Goal: Task Accomplishment & Management: Manage account settings

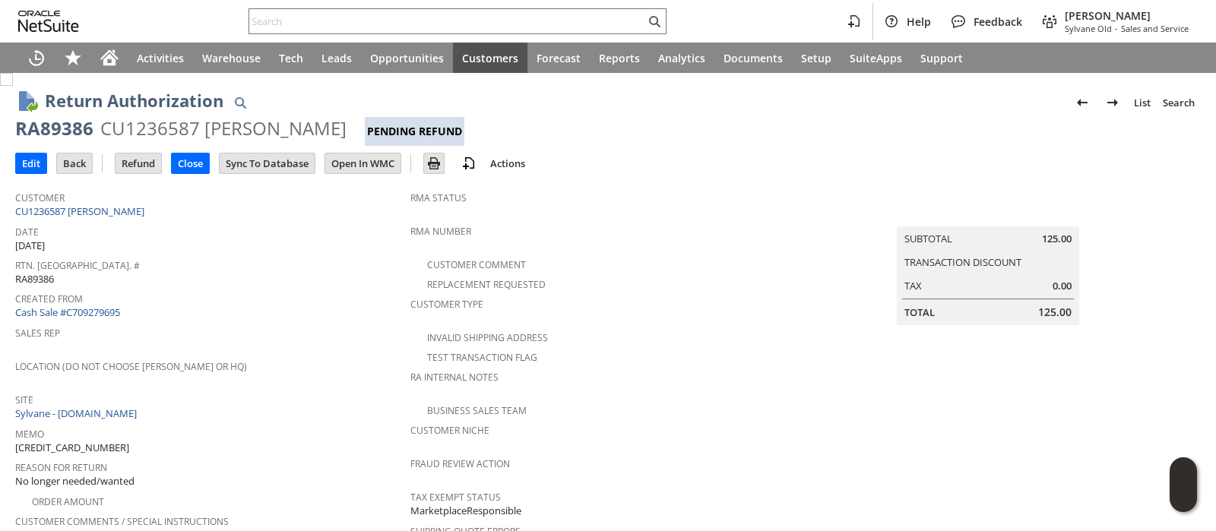
click at [82, 441] on span "129023566928121" at bounding box center [72, 448] width 114 height 14
copy span "129023566928121"
click at [144, 159] on input "Refund" at bounding box center [138, 163] width 46 height 20
click at [72, 441] on span "129021471324065" at bounding box center [55, 448] width 80 height 14
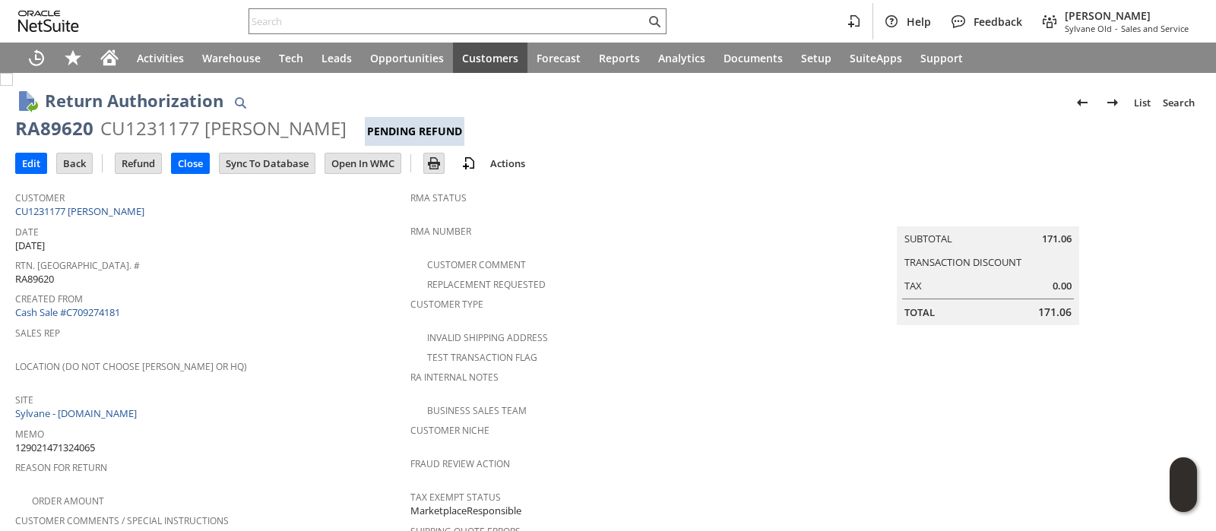
click at [72, 441] on span "129021471324065" at bounding box center [55, 448] width 80 height 14
copy span "129021471324065"
click at [66, 441] on span "129021471324065" at bounding box center [55, 448] width 80 height 14
click at [85, 441] on span "129021471324065" at bounding box center [55, 448] width 80 height 14
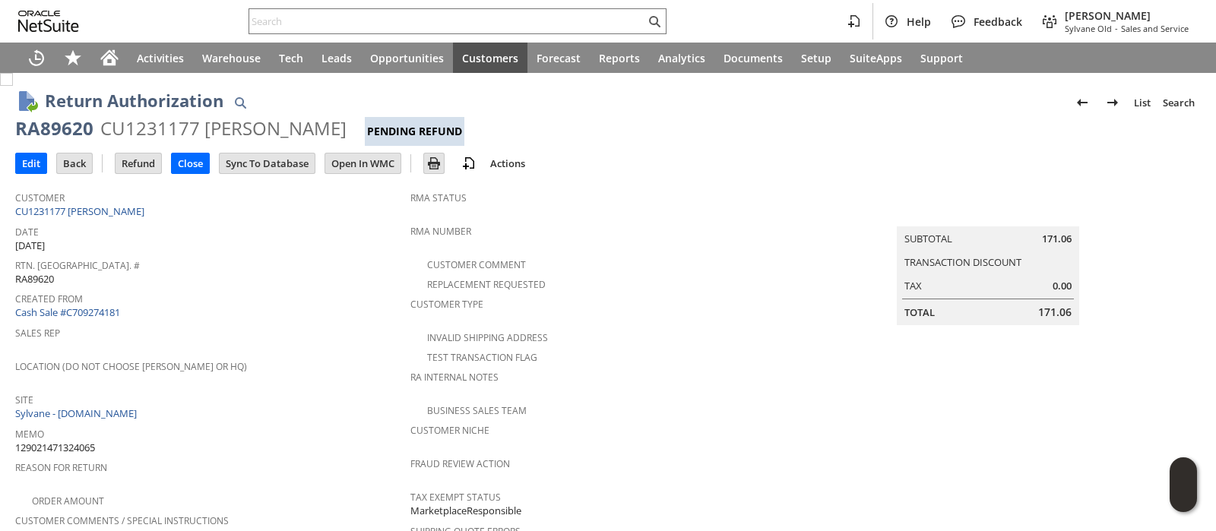
click at [85, 441] on span "129021471324065" at bounding box center [55, 448] width 80 height 14
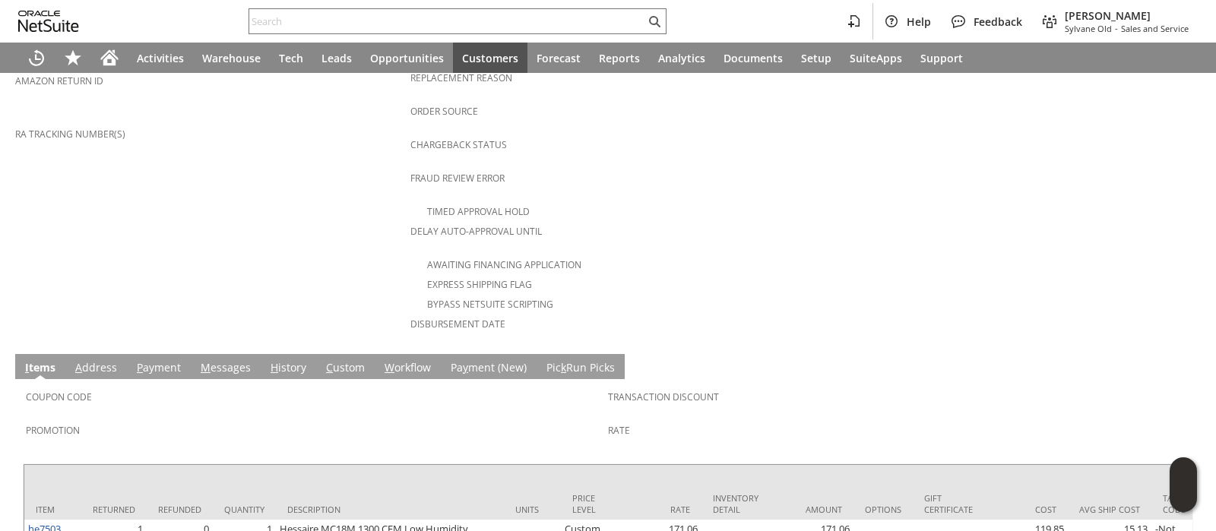
scroll to position [656, 0]
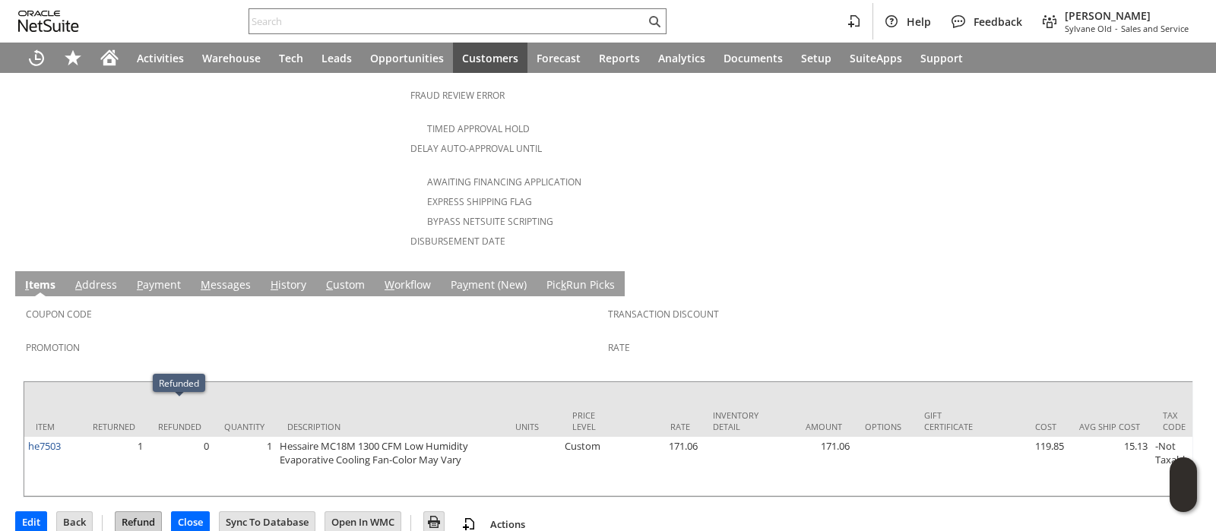
click at [143, 512] on input "Refund" at bounding box center [138, 522] width 46 height 20
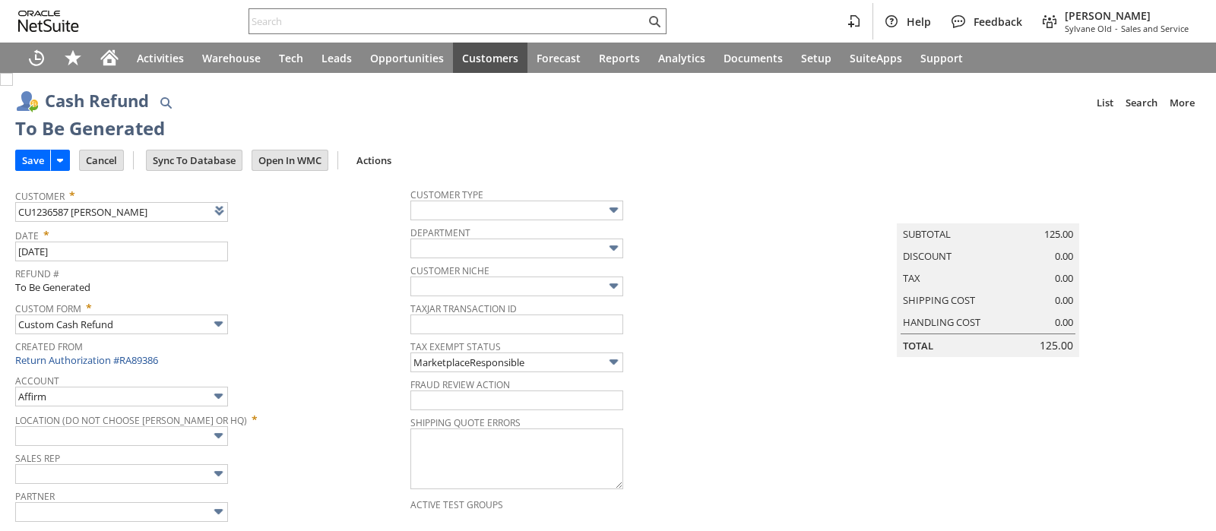
type input "Walmart"
type input "Headquarters : Head... : Pending Testing"
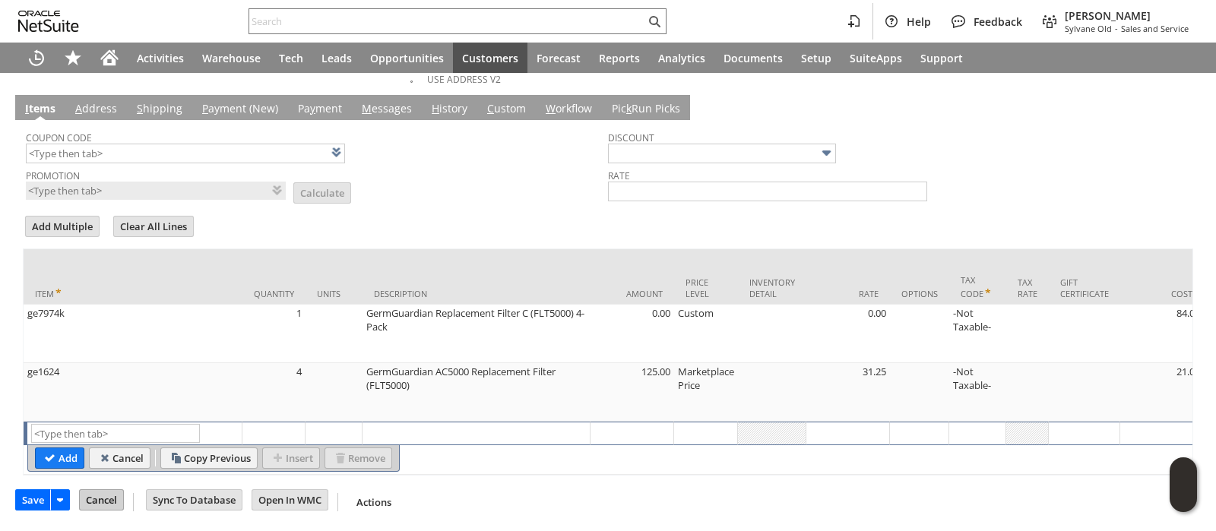
click at [106, 503] on input "Cancel" at bounding box center [101, 500] width 43 height 20
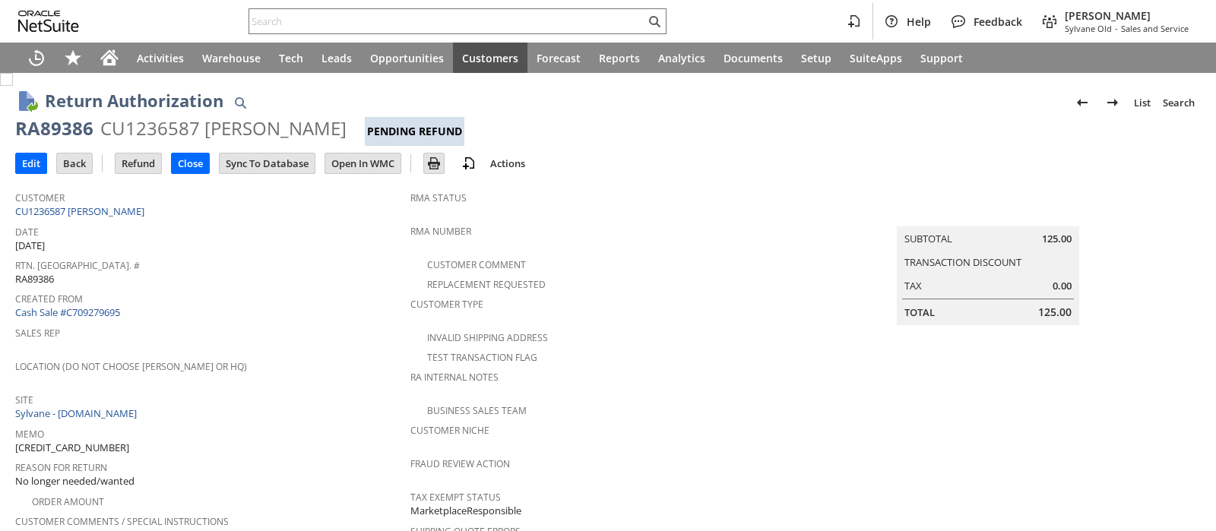
scroll to position [744, 0]
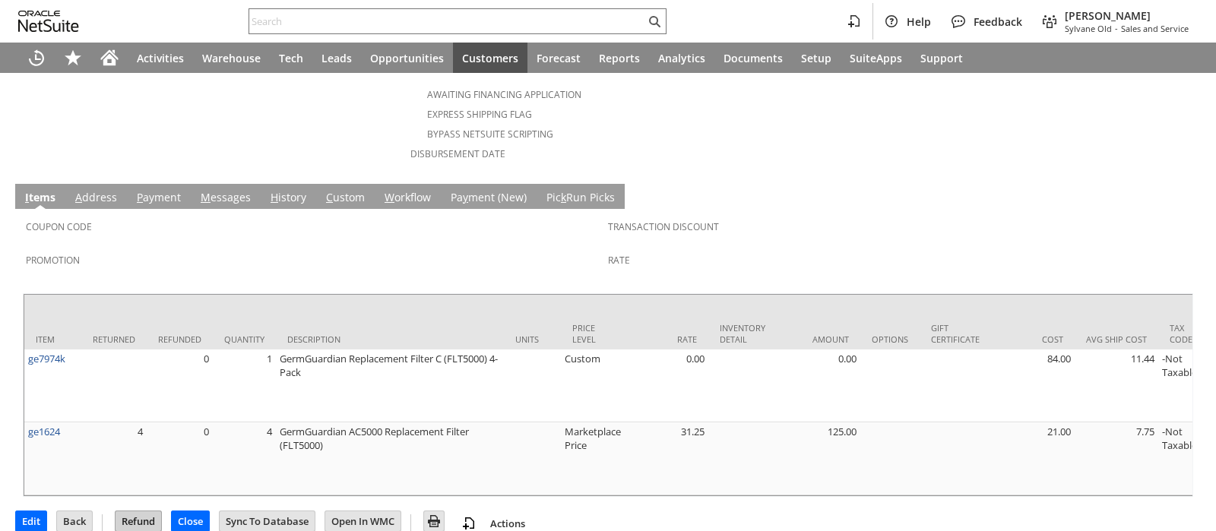
click at [133, 511] on input "Refund" at bounding box center [138, 521] width 46 height 20
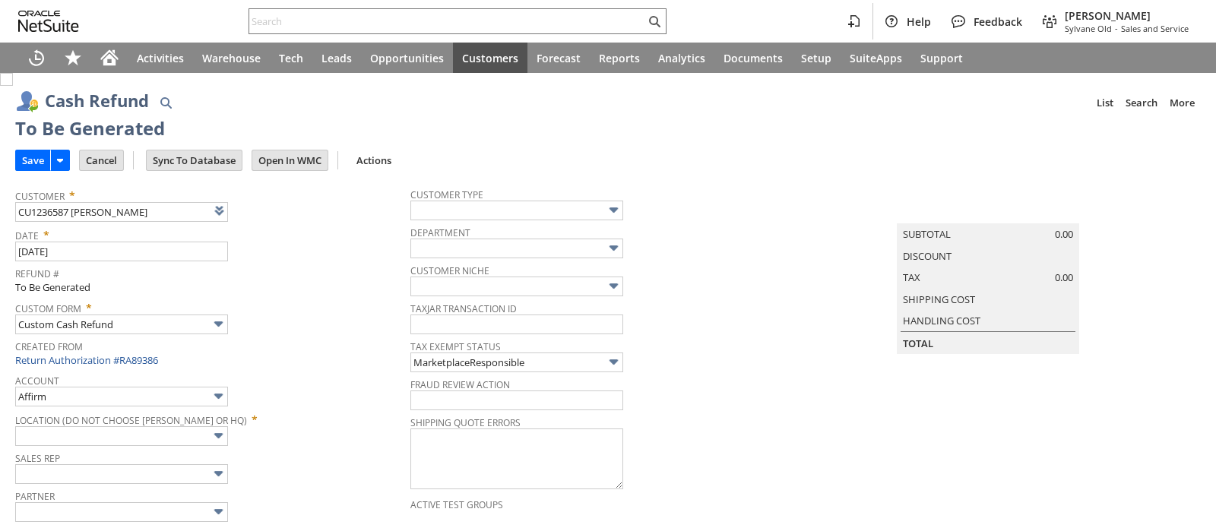
type input "Walmart"
type input "Headquarters : Head... : Pending Testing"
type input "Add"
type input "Copy Previous"
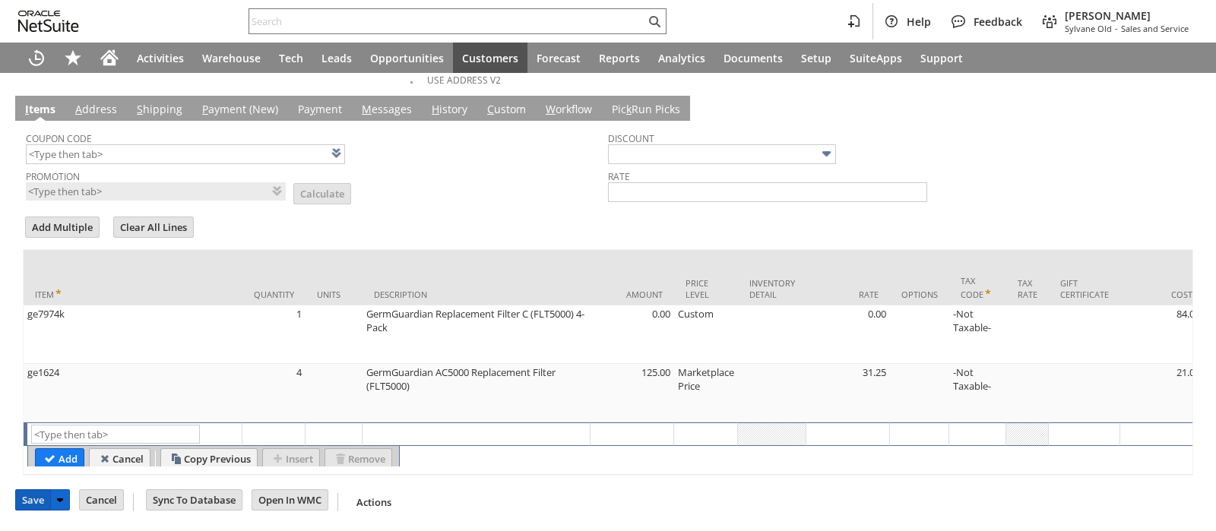
click at [30, 508] on input "Save" at bounding box center [33, 500] width 34 height 20
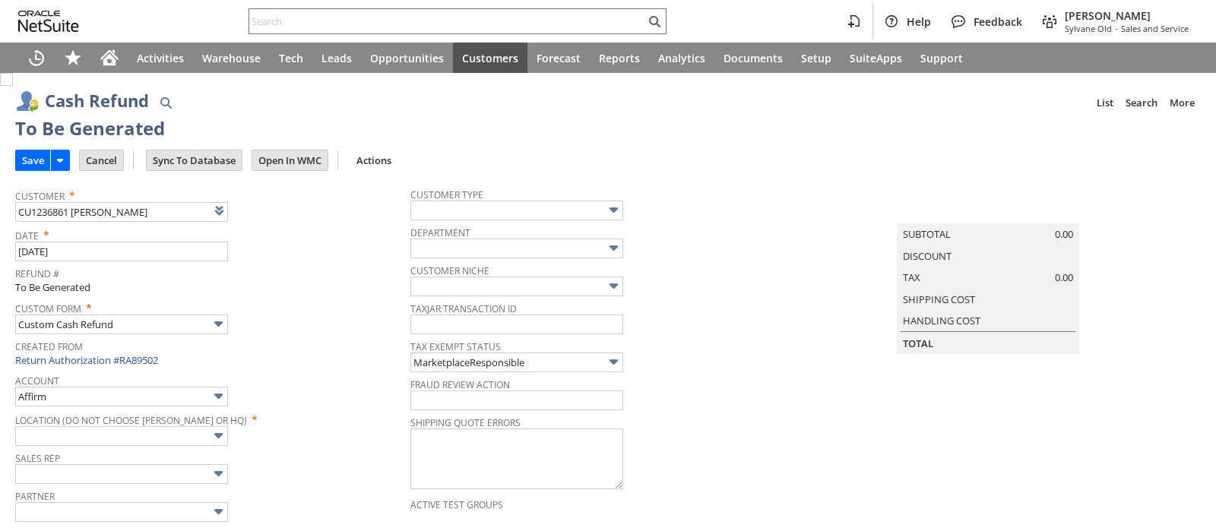
type input "Walmart"
type input "Headquarters : Head... : Pending Testing"
type input "Add"
type input "Copy Previous"
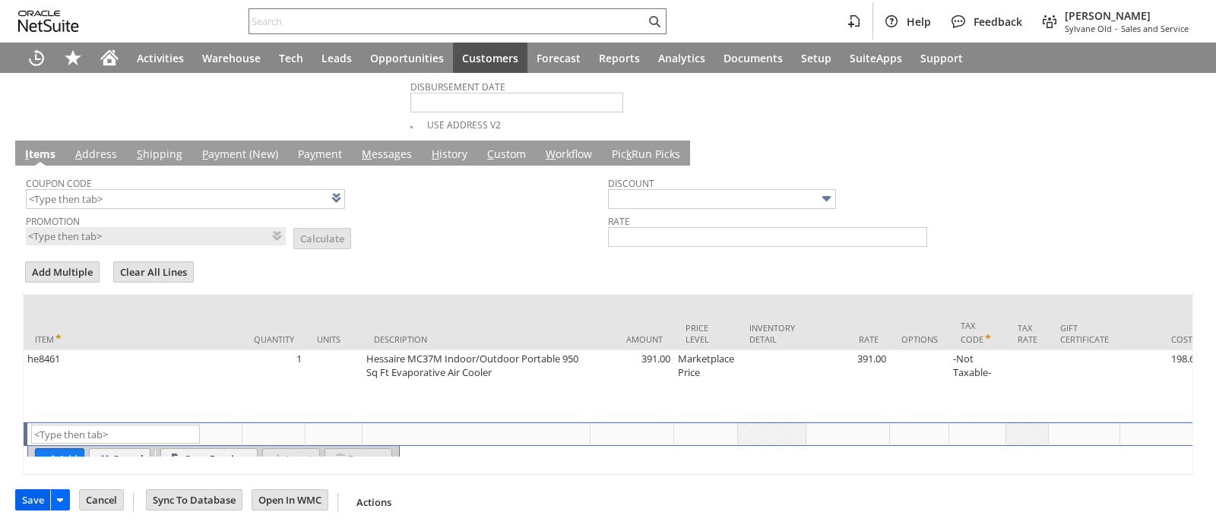
click at [31, 498] on input "Save" at bounding box center [33, 500] width 34 height 20
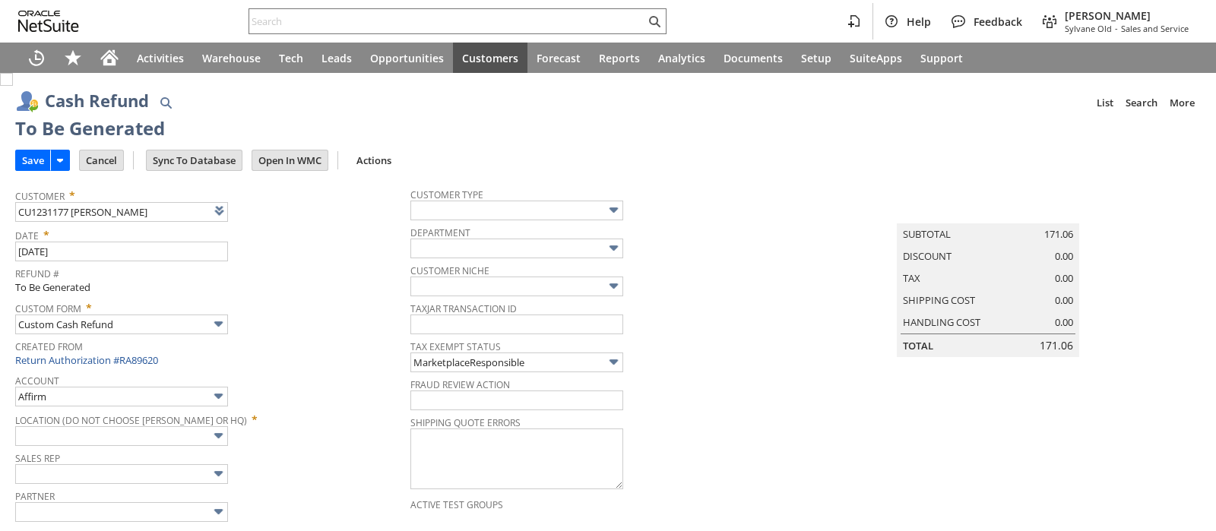
type input "Walmart"
type input "Headquarters : Head... : Pending Testing"
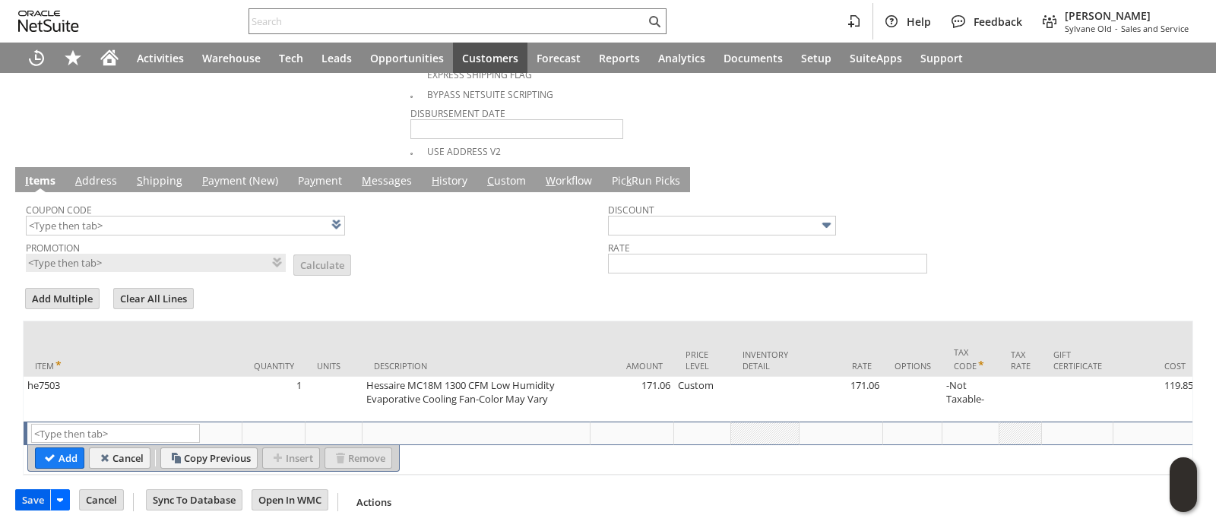
click at [28, 499] on input "Save" at bounding box center [33, 500] width 34 height 20
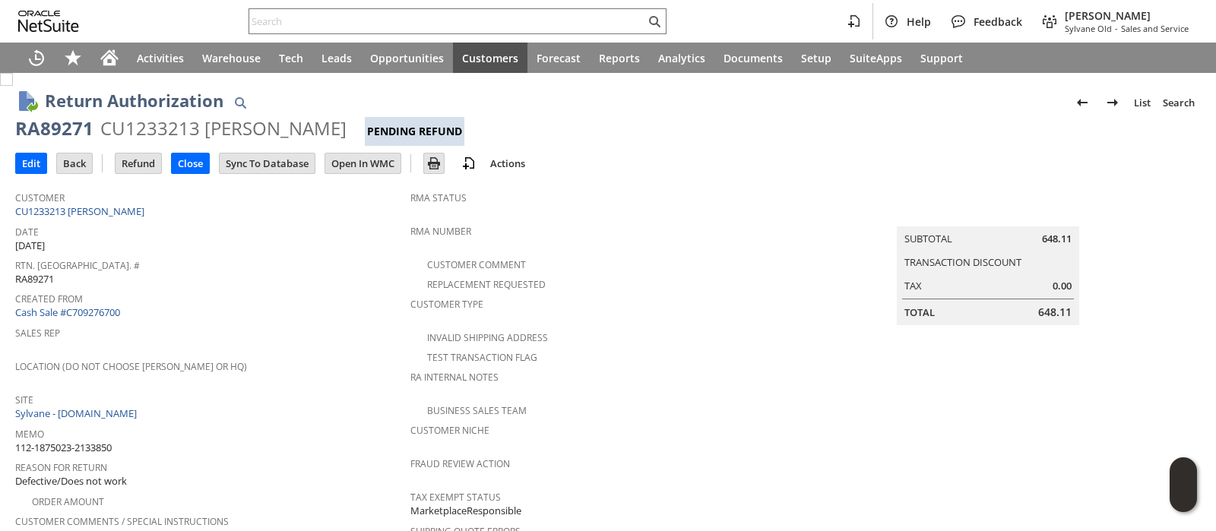
click at [87, 441] on span "112-1875023-2133850" at bounding box center [63, 448] width 96 height 14
copy tbody "112-1875023-2133850"
click at [92, 441] on span "113-6362718-1013800" at bounding box center [63, 448] width 96 height 14
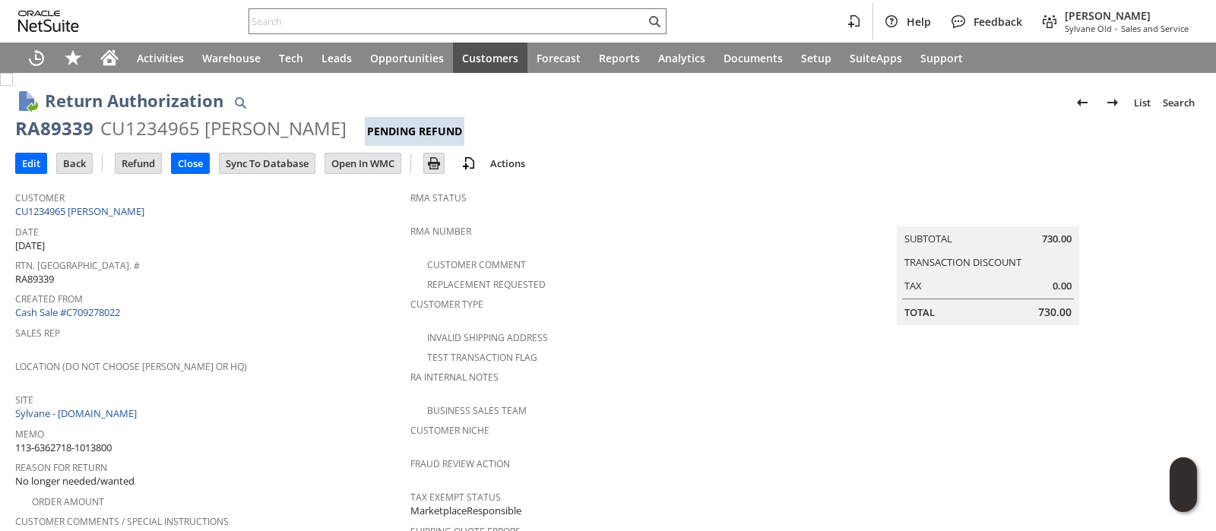
click at [92, 441] on span "113-6362718-1013800" at bounding box center [63, 448] width 96 height 14
copy tbody "113-6362718-1013800"
click at [106, 441] on span "113-6362718-1013800" at bounding box center [63, 448] width 96 height 14
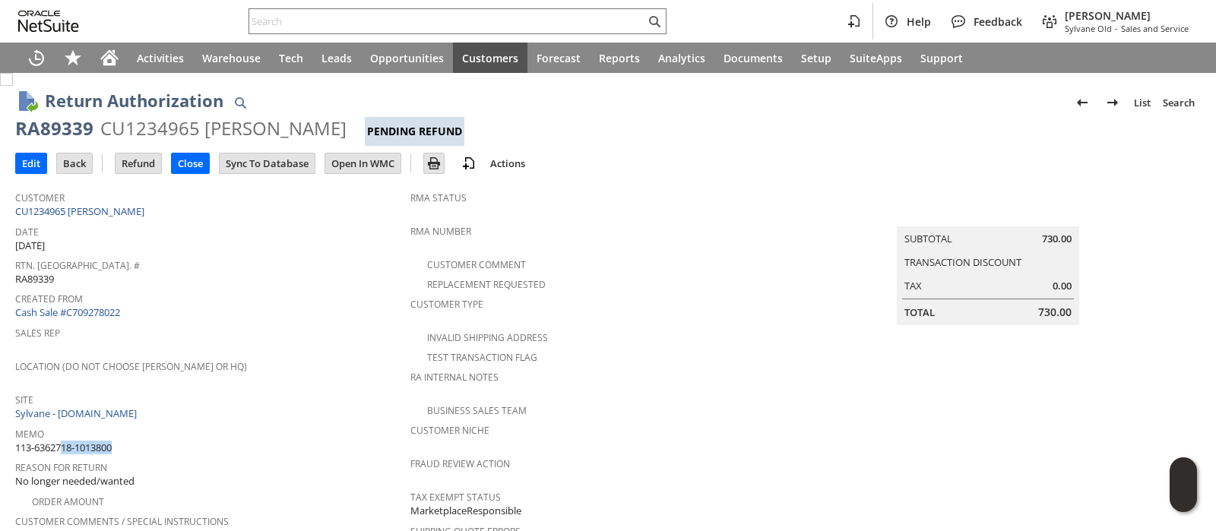
click at [106, 441] on span "113-6362718-1013800" at bounding box center [63, 448] width 96 height 14
copy tbody "113-6362718-1013800"
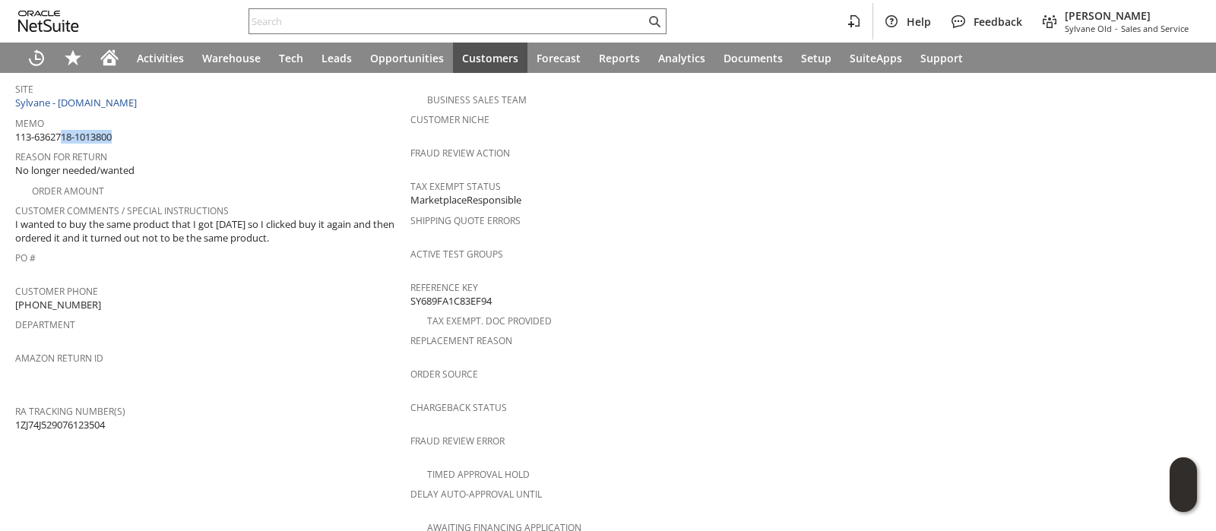
scroll to position [670, 0]
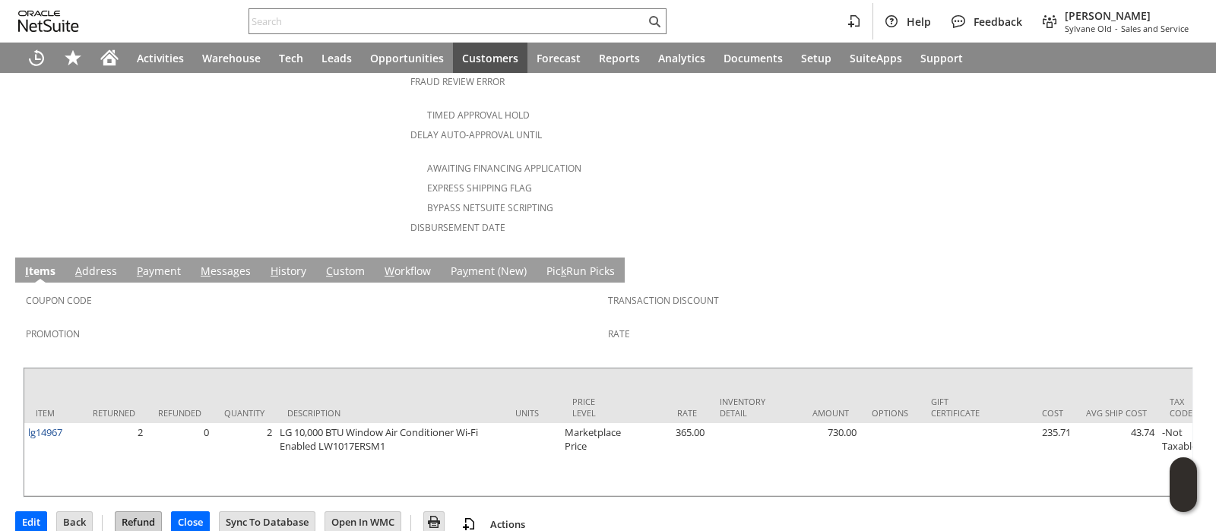
click at [128, 512] on input "Refund" at bounding box center [138, 522] width 46 height 20
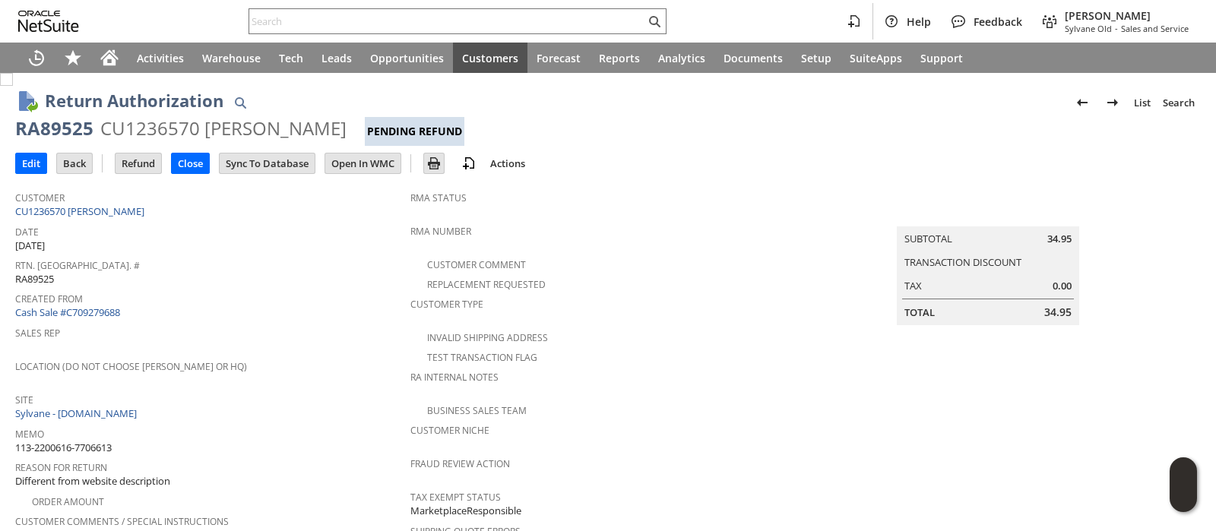
click at [78, 441] on span "113-2200616-7706613" at bounding box center [63, 448] width 96 height 14
click at [76, 441] on span "113-2200616-7706613" at bounding box center [63, 448] width 96 height 14
copy tbody "113-2200616-7706613"
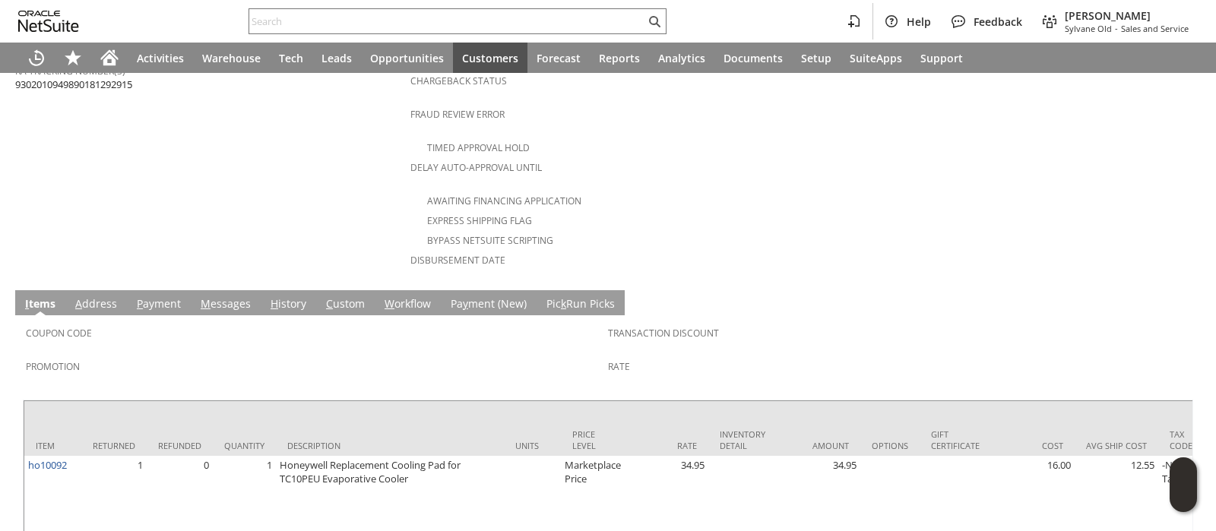
scroll to position [684, 0]
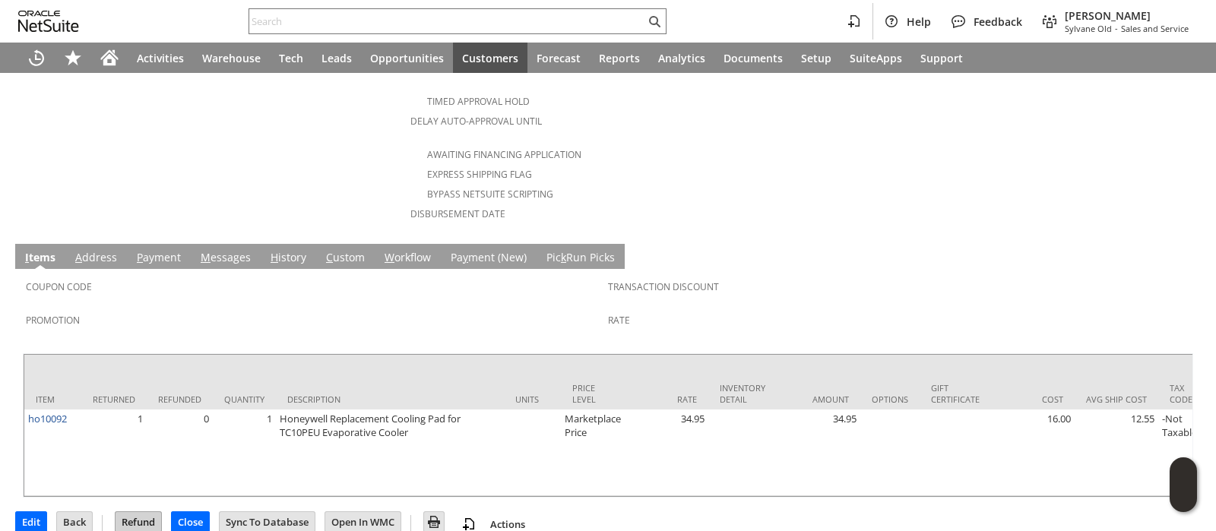
click at [146, 512] on input "Refund" at bounding box center [138, 522] width 46 height 20
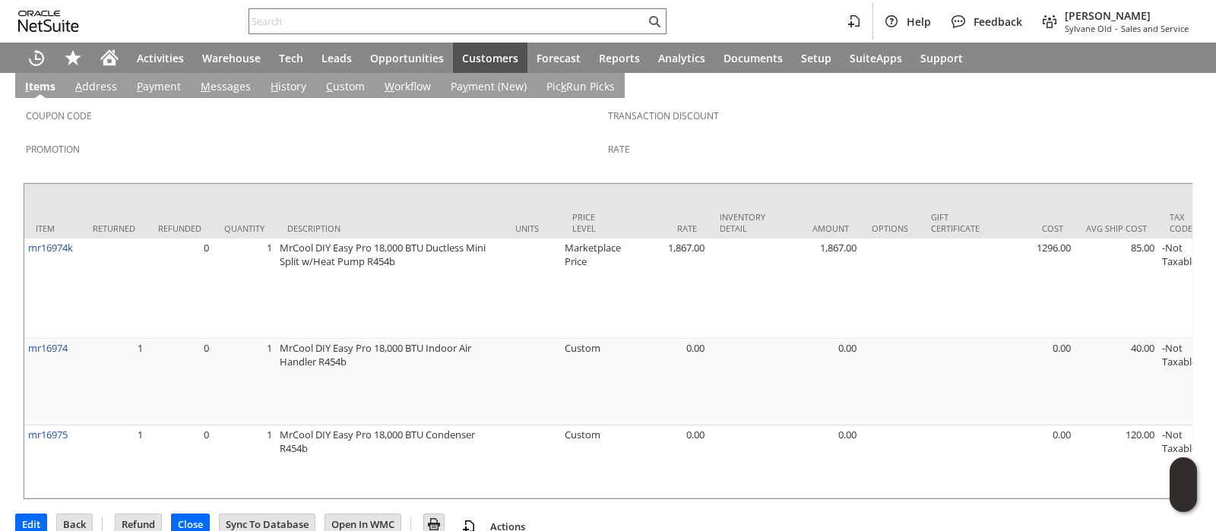
scroll to position [664, 0]
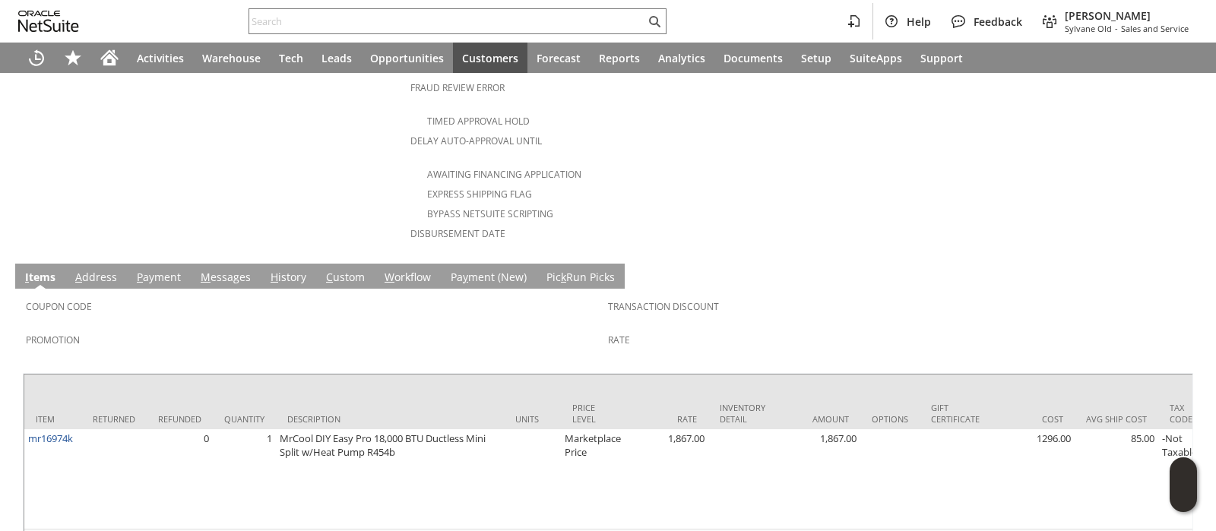
click at [335, 270] on link "C ustom" at bounding box center [345, 278] width 46 height 17
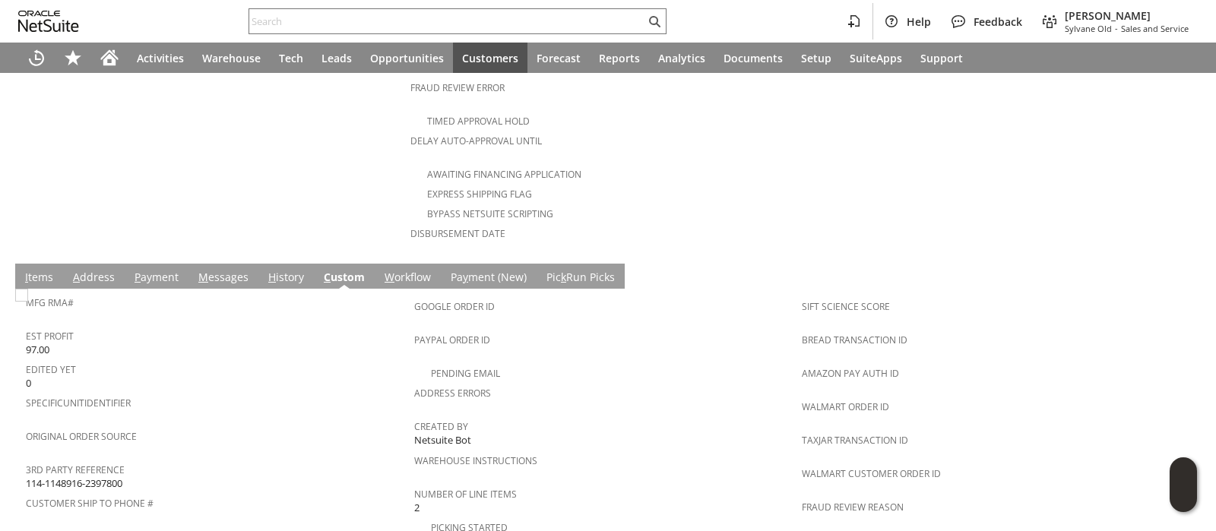
scroll to position [0, 0]
click at [118, 476] on span "114-1148916-2397800" at bounding box center [74, 483] width 96 height 14
copy tbody "114-1148916-2397800"
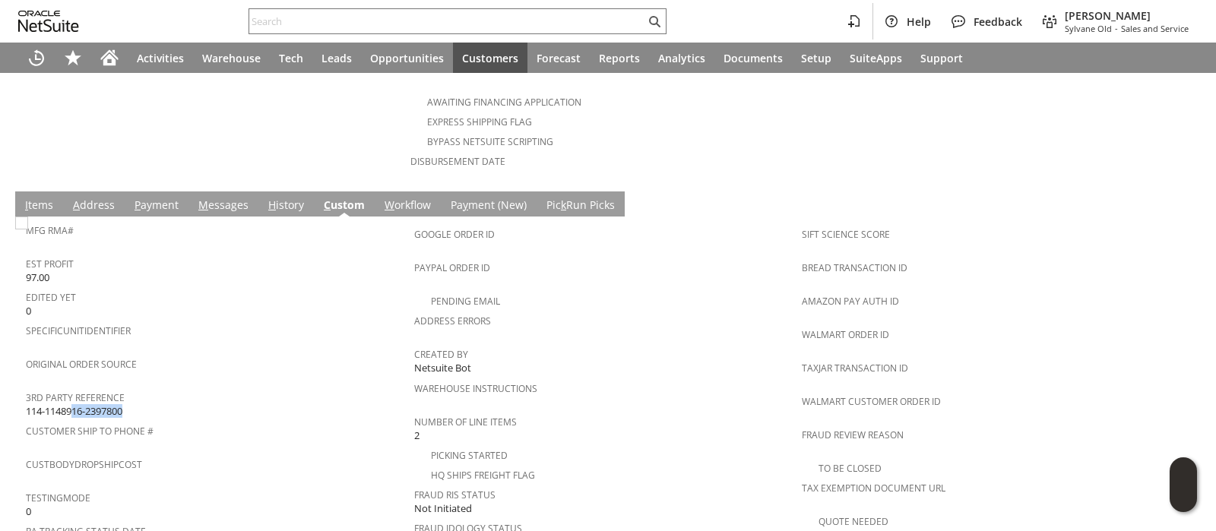
scroll to position [641, 0]
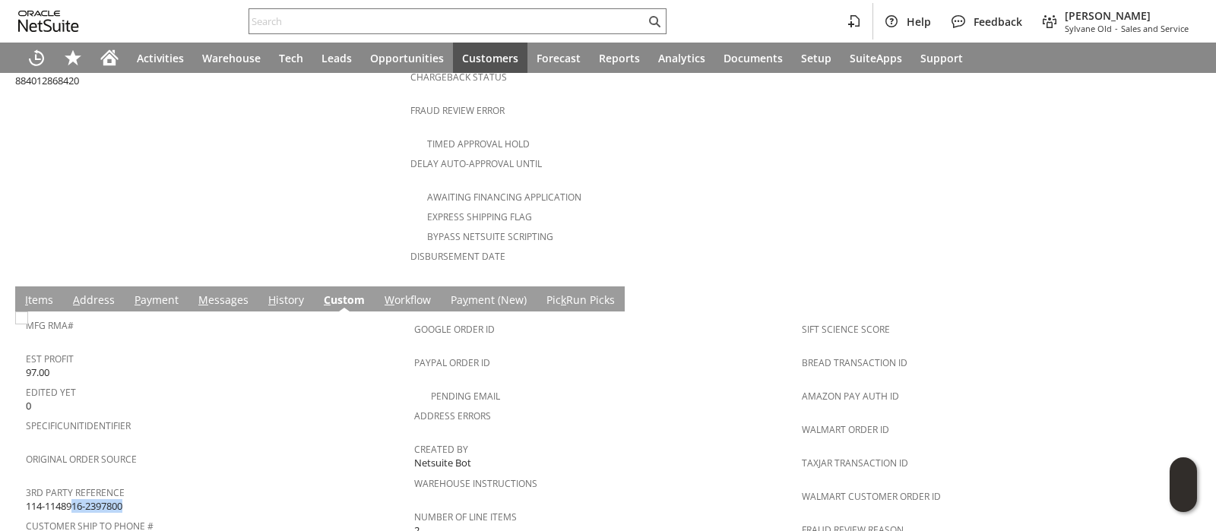
click at [30, 293] on link "I tems" at bounding box center [39, 301] width 36 height 17
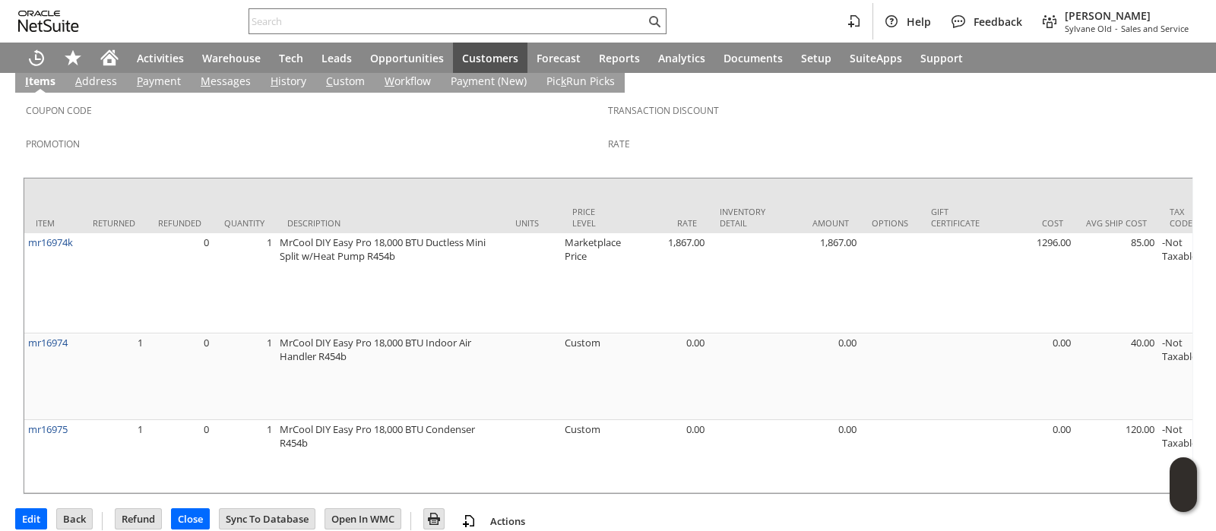
scroll to position [0, 0]
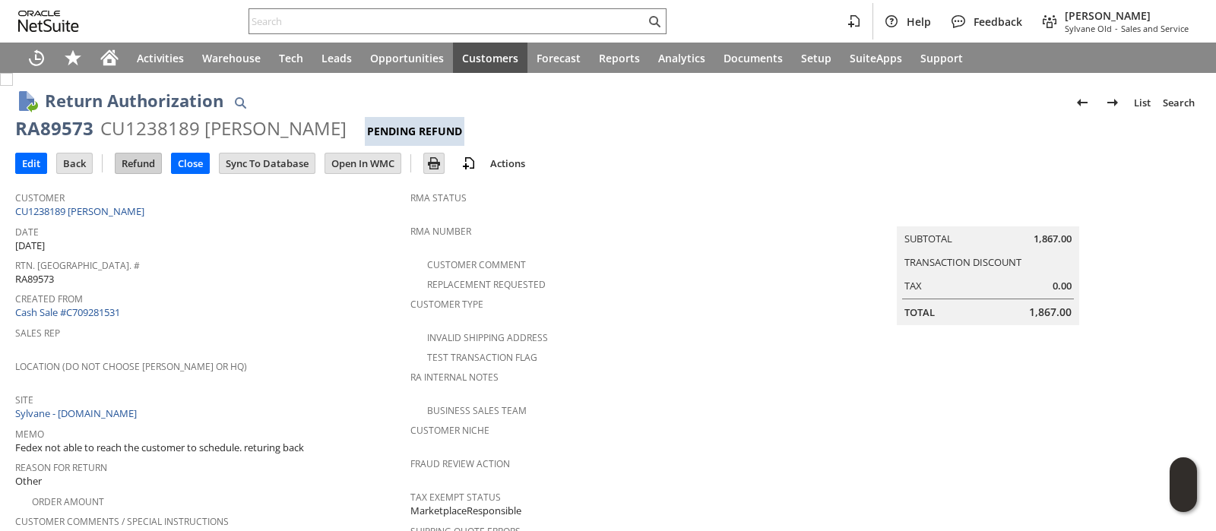
click at [144, 167] on input "Refund" at bounding box center [138, 163] width 46 height 20
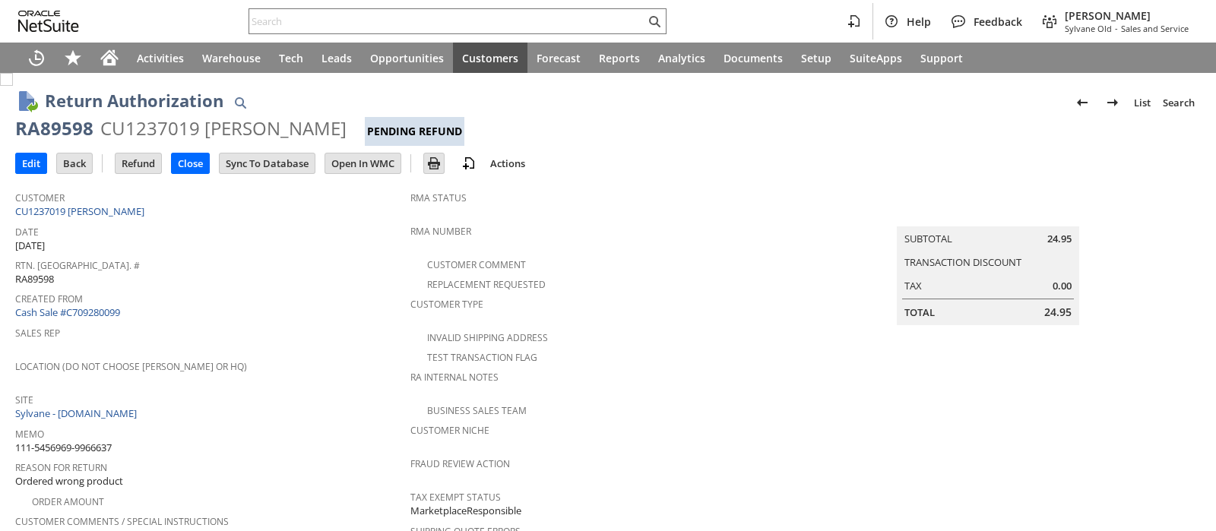
click at [110, 441] on span "111-5456969-9966637" at bounding box center [63, 448] width 96 height 14
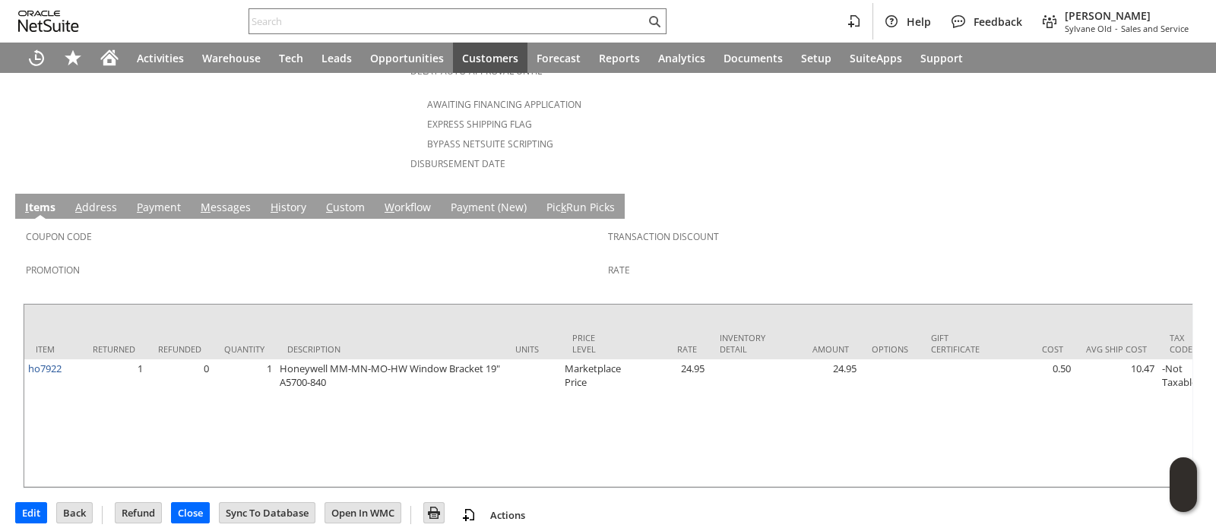
scroll to position [740, 0]
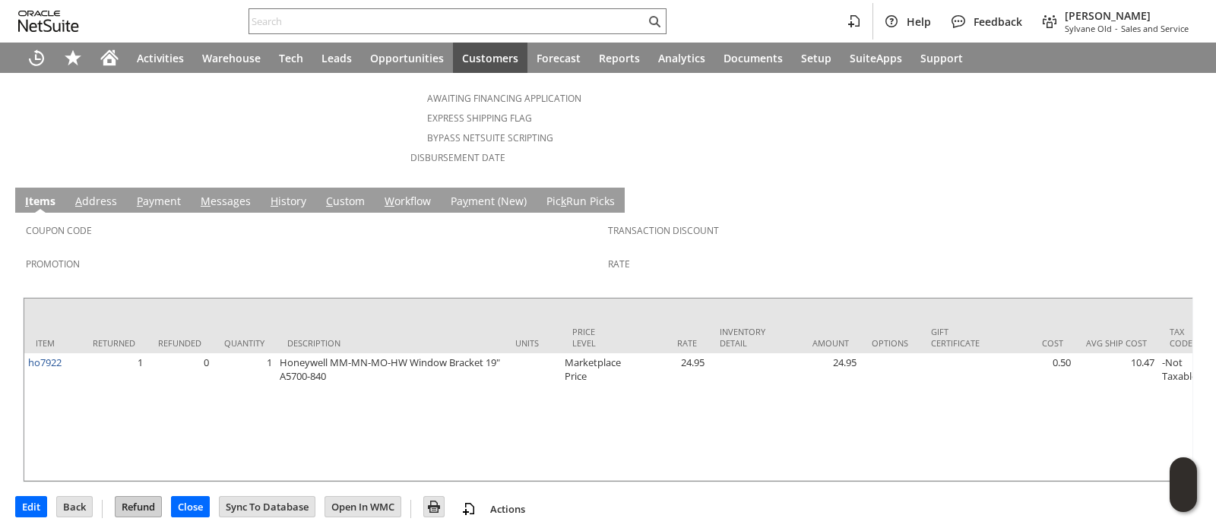
click at [144, 497] on input "Refund" at bounding box center [138, 507] width 46 height 20
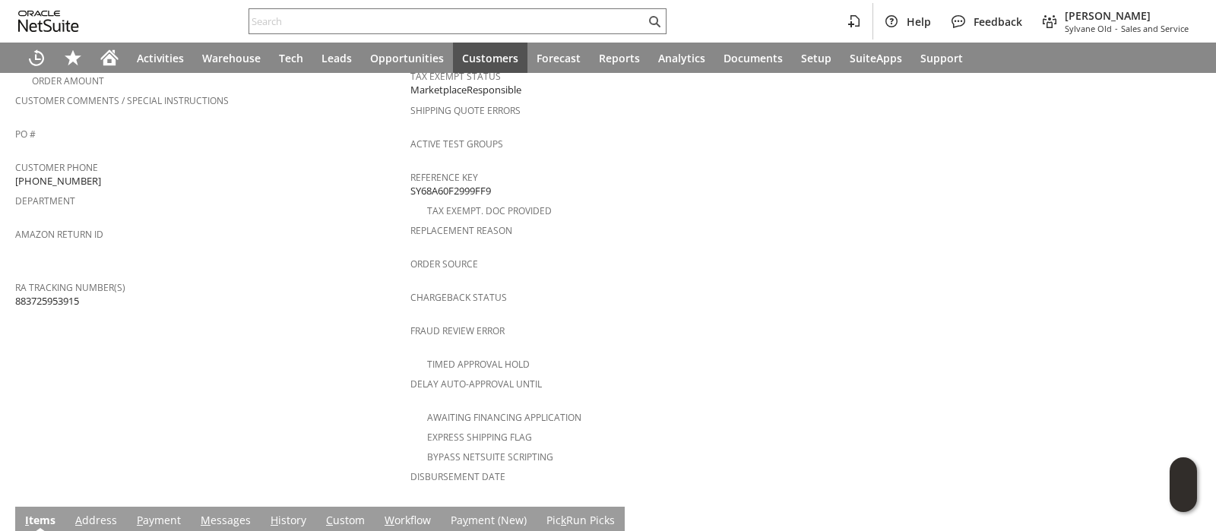
scroll to position [670, 0]
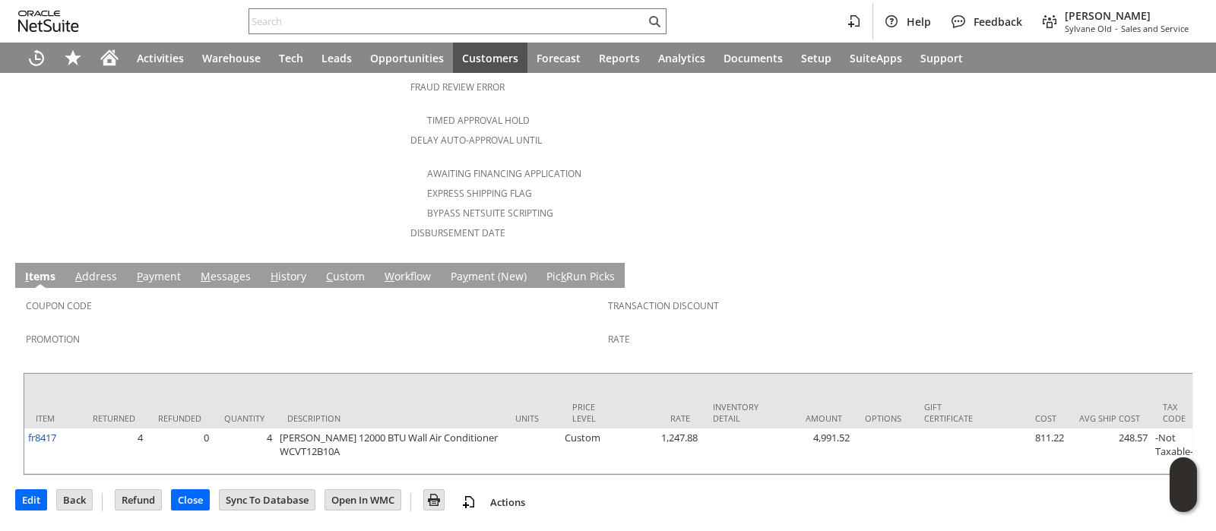
click at [331, 269] on link "C ustom" at bounding box center [345, 277] width 46 height 17
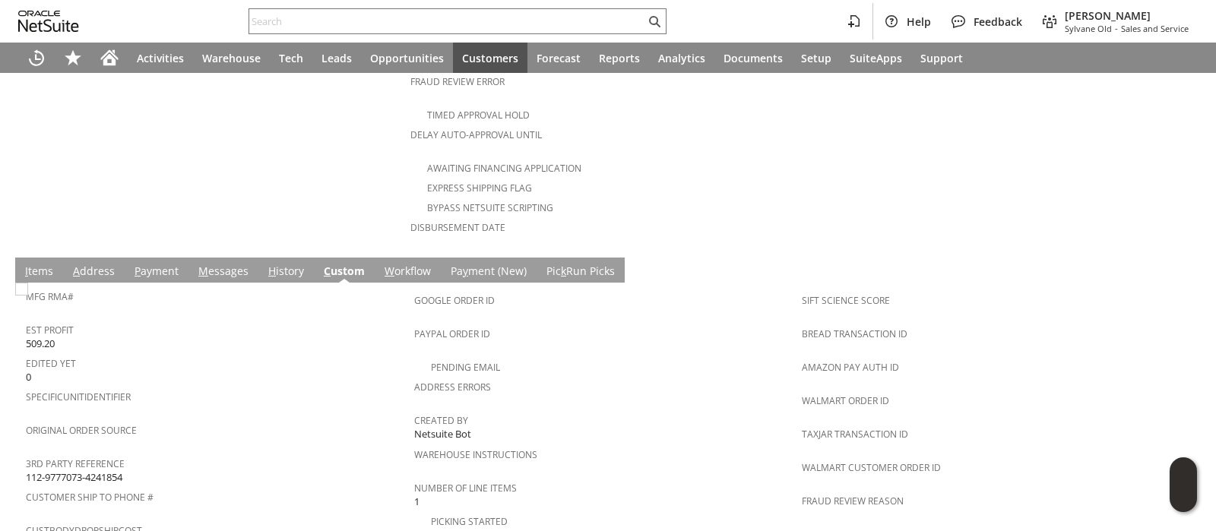
scroll to position [0, 0]
click at [118, 470] on span "112-9777073-4241854" at bounding box center [74, 477] width 96 height 14
copy tbody "112-9777073-4241854"
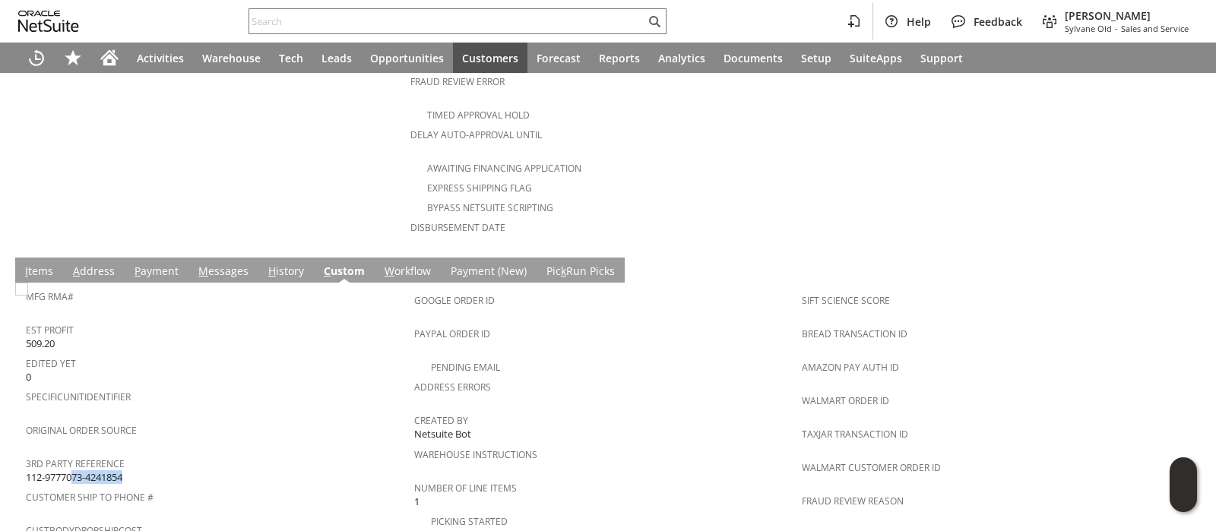
click at [44, 264] on link "I tems" at bounding box center [39, 272] width 36 height 17
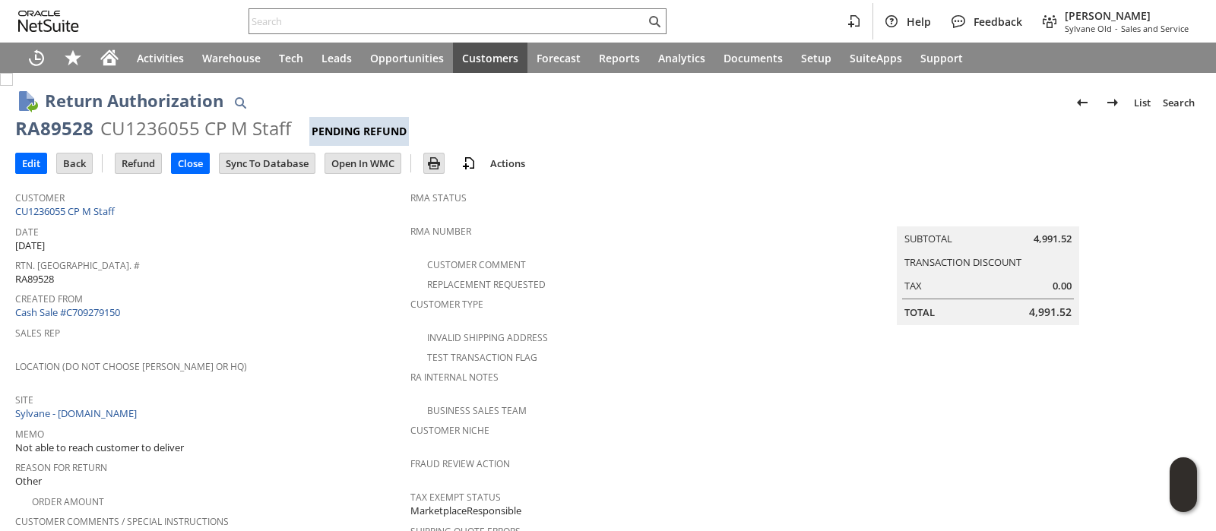
scroll to position [670, 0]
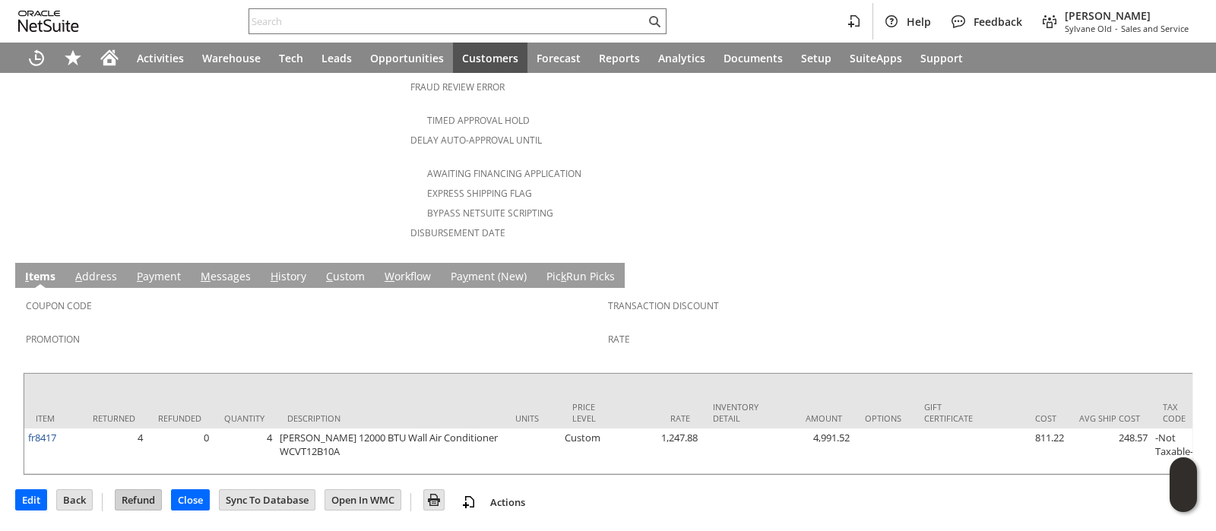
click at [133, 498] on input "Refund" at bounding box center [138, 500] width 46 height 20
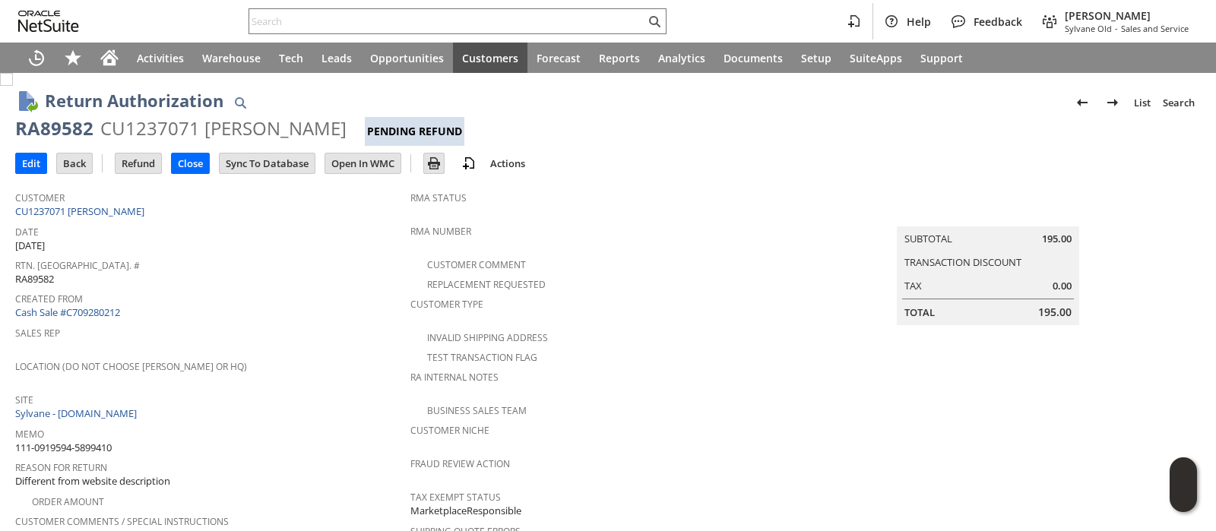
click at [61, 441] on span "111-0919594-5899410" at bounding box center [63, 448] width 96 height 14
copy tbody "111-0919594-5899410"
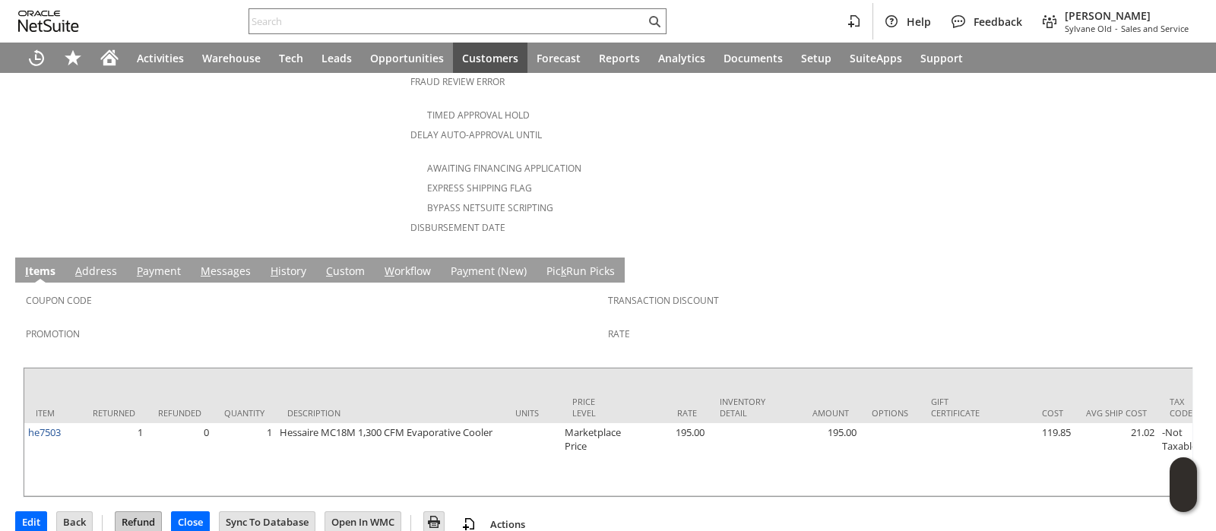
click at [141, 512] on input "Refund" at bounding box center [138, 522] width 46 height 20
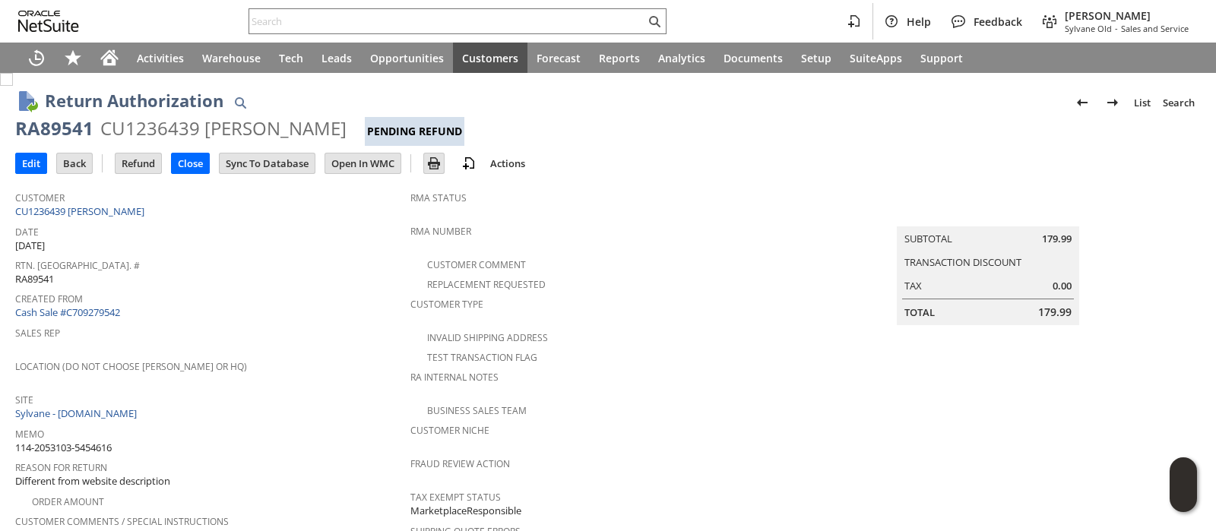
click at [108, 441] on span "114-2053103-5454616" at bounding box center [63, 448] width 96 height 14
copy tbody "114-2053103-5454616"
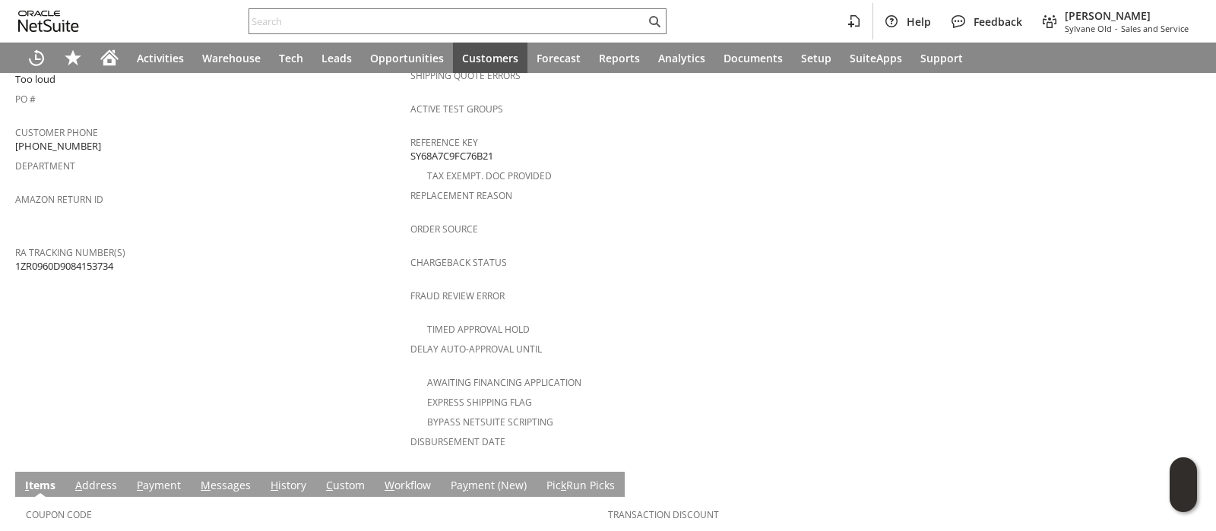
scroll to position [670, 0]
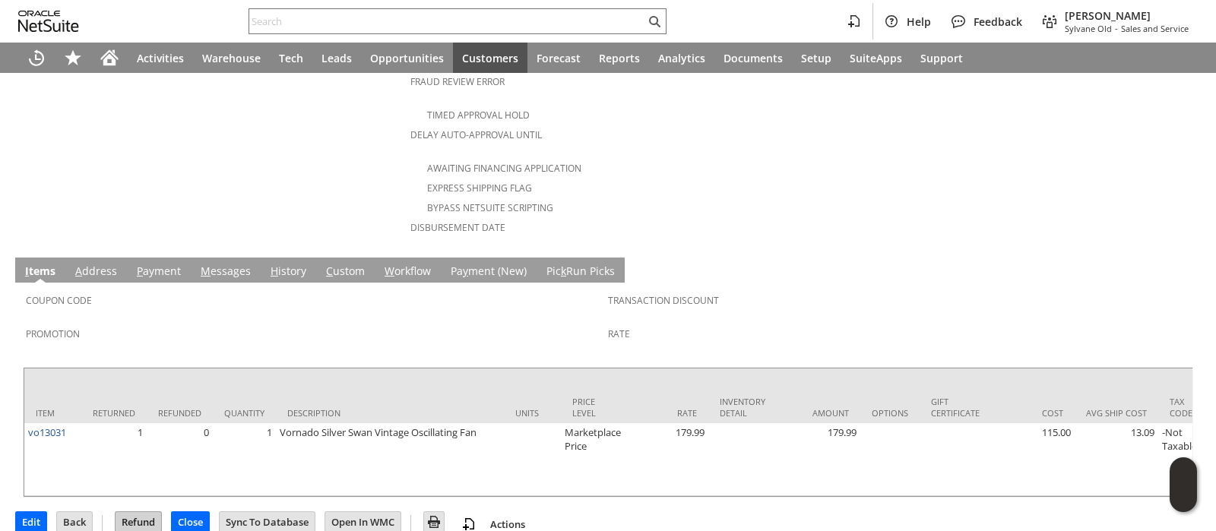
click at [146, 512] on input "Refund" at bounding box center [138, 522] width 46 height 20
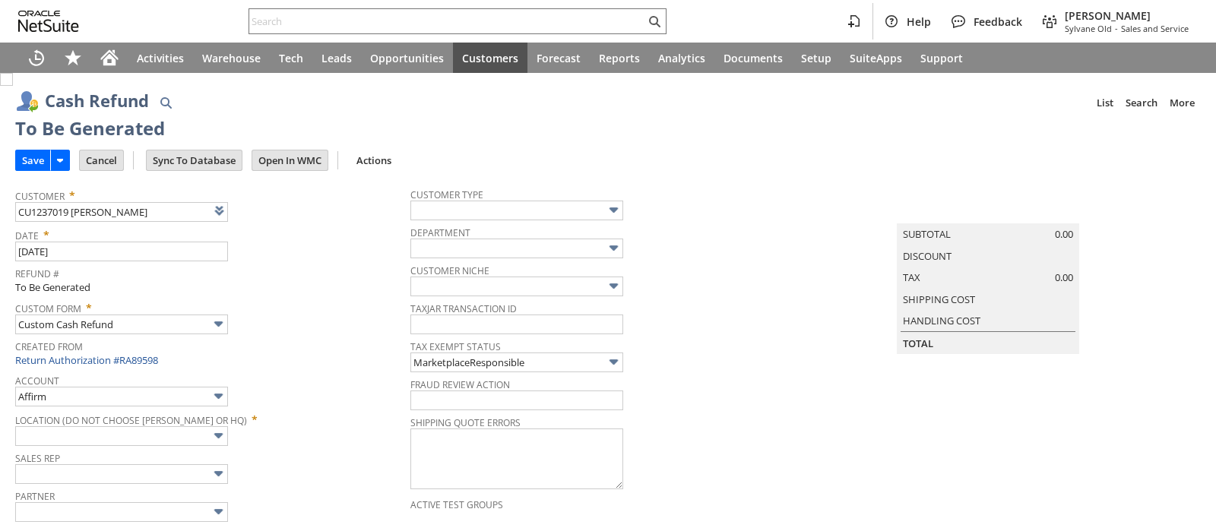
type input "Amazon Undeposited Funds"
type input "Headquarters : Head... : Pending Testing"
type input "Add"
type input "Copy Previous"
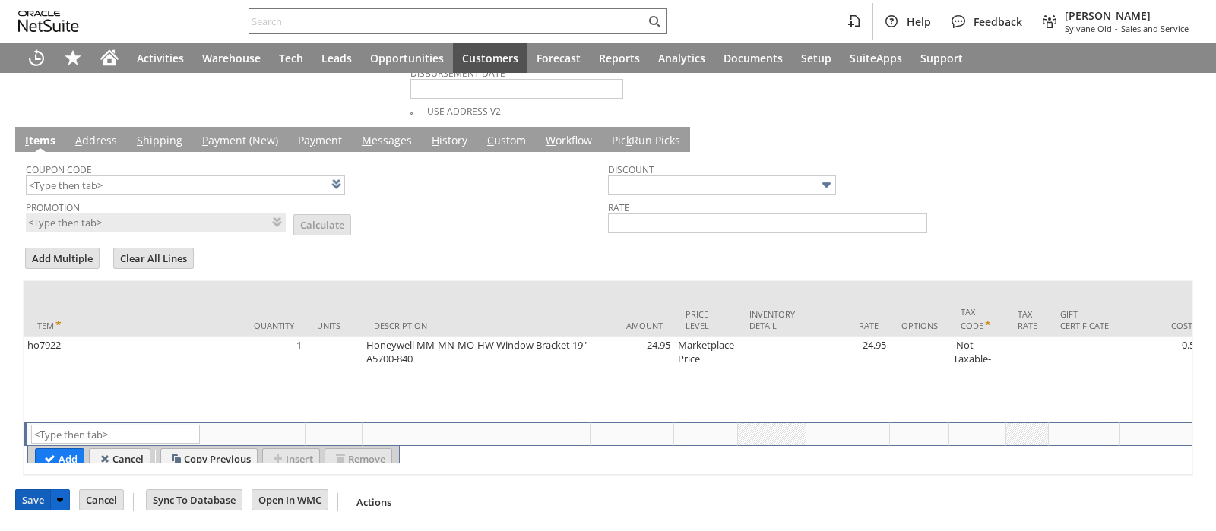
click at [36, 505] on input "Save" at bounding box center [33, 500] width 34 height 20
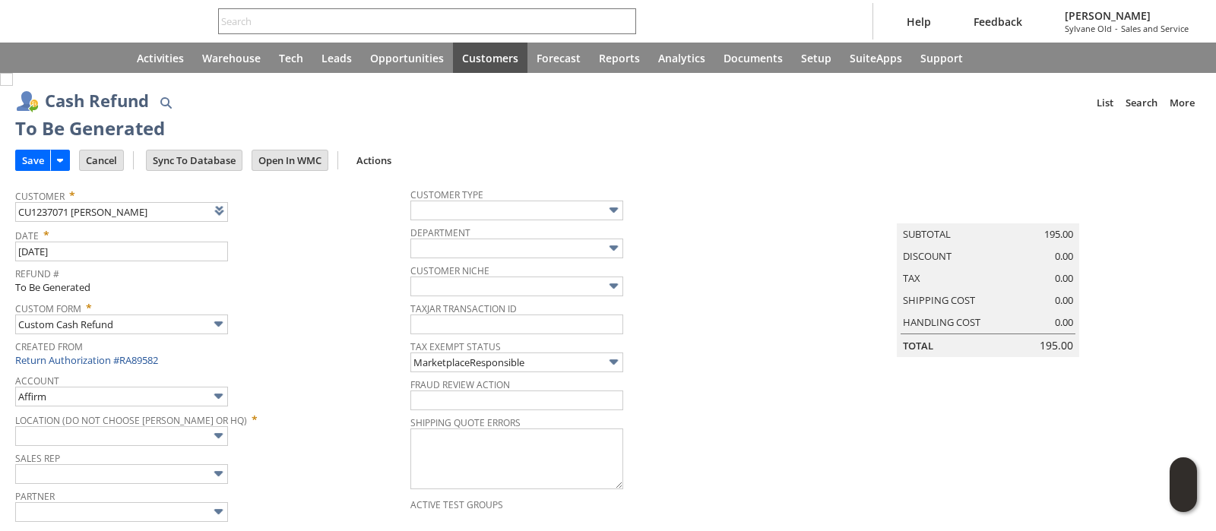
type input "Amazon Undeposited Funds"
type input "Headquarters : Head... : Pending Testing"
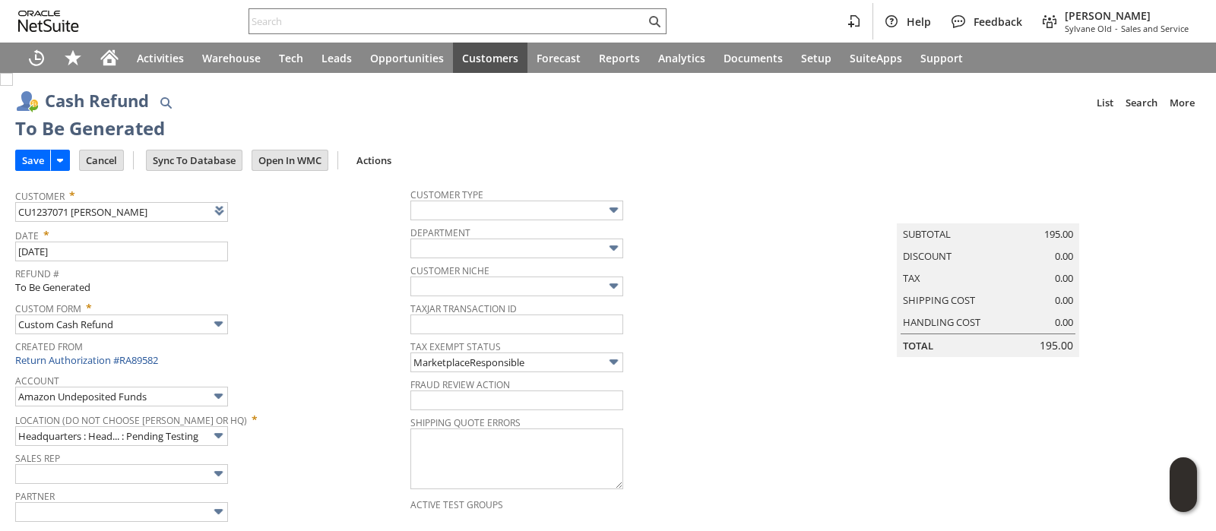
scroll to position [774, 0]
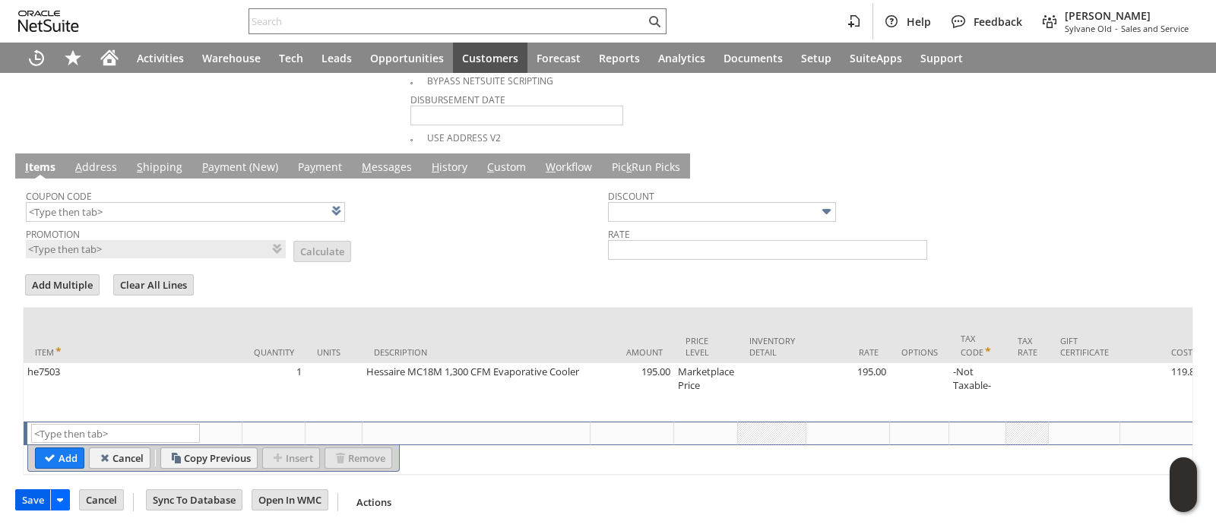
click at [27, 506] on input "Save" at bounding box center [33, 500] width 34 height 20
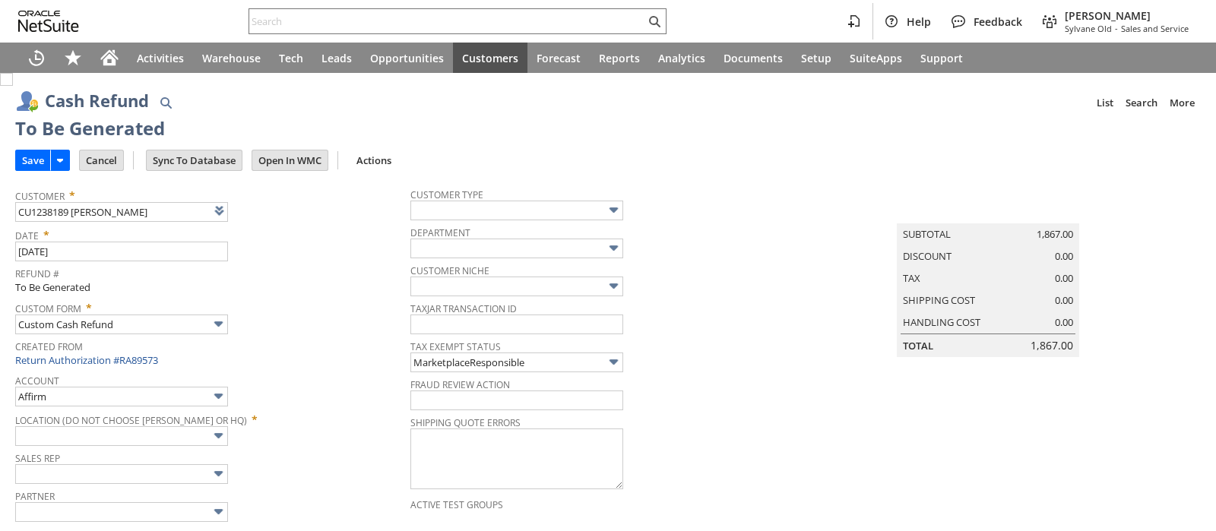
type input "Amazon Undeposited Funds"
type input "Headquarters : Head... : Pending Testing"
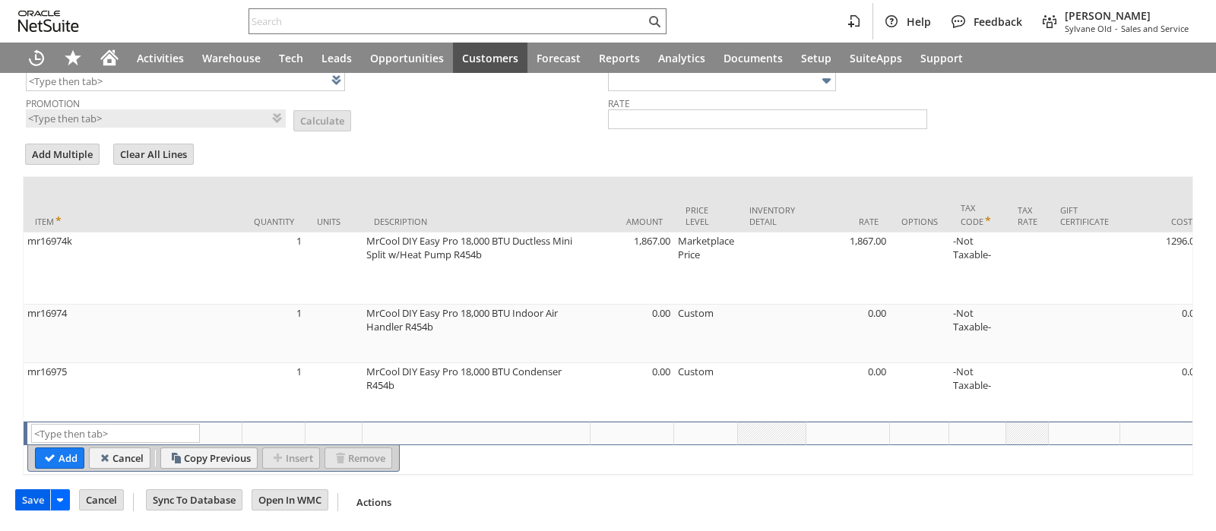
click at [34, 510] on input "Save" at bounding box center [33, 500] width 34 height 20
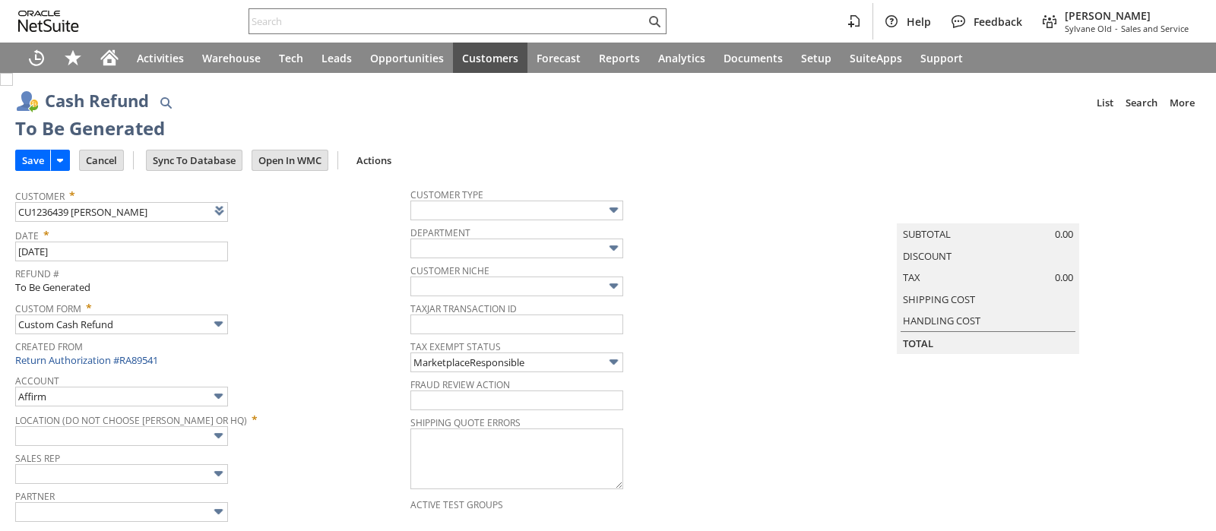
type input "Amazon Undeposited Funds"
type input "Headquarters : Head... : Pending Testing"
type input "Add"
type input "Copy Previous"
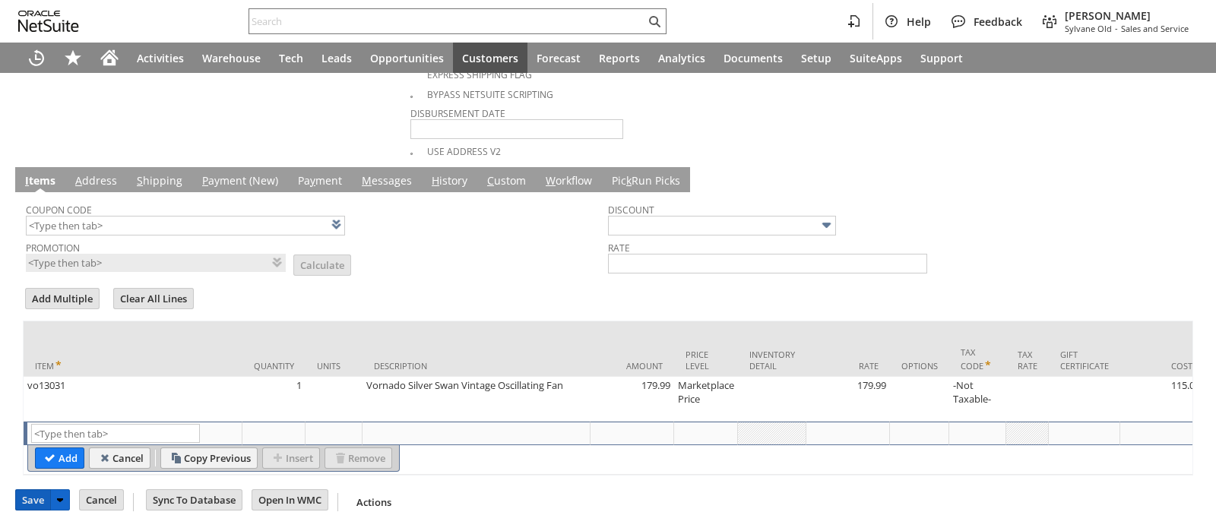
click at [36, 498] on input "Save" at bounding box center [33, 500] width 34 height 20
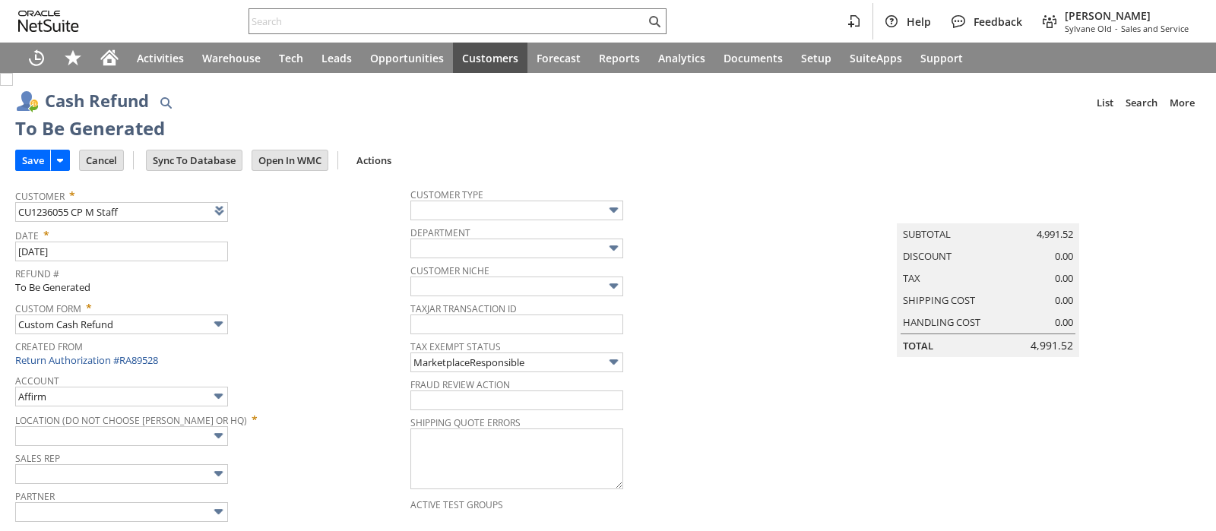
type input "Amazon Undeposited Funds"
type input "Headquarters : Head... : Pending Testing"
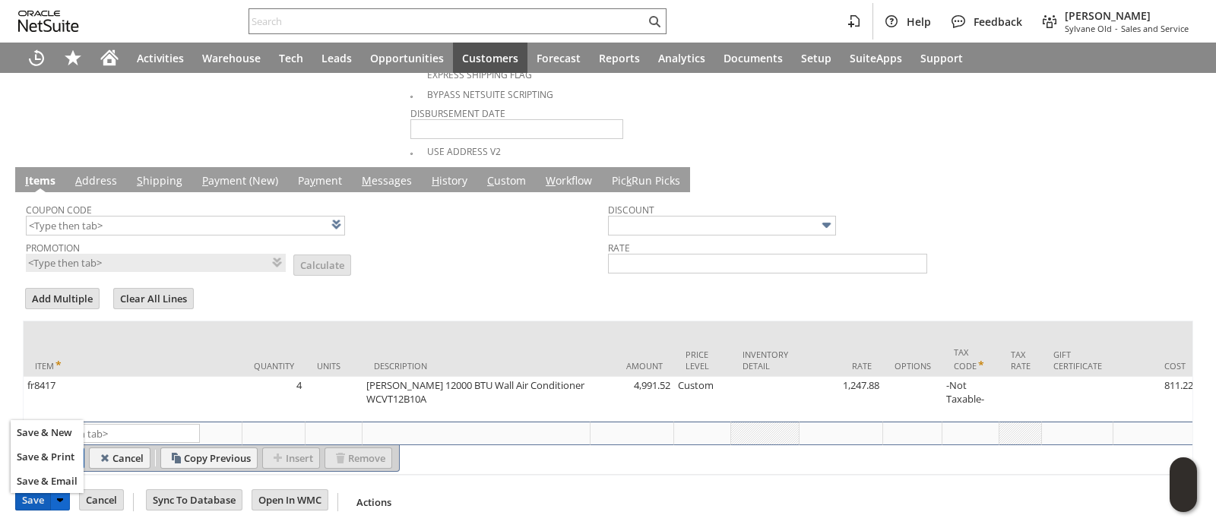
click at [46, 499] on input "Save" at bounding box center [33, 500] width 34 height 20
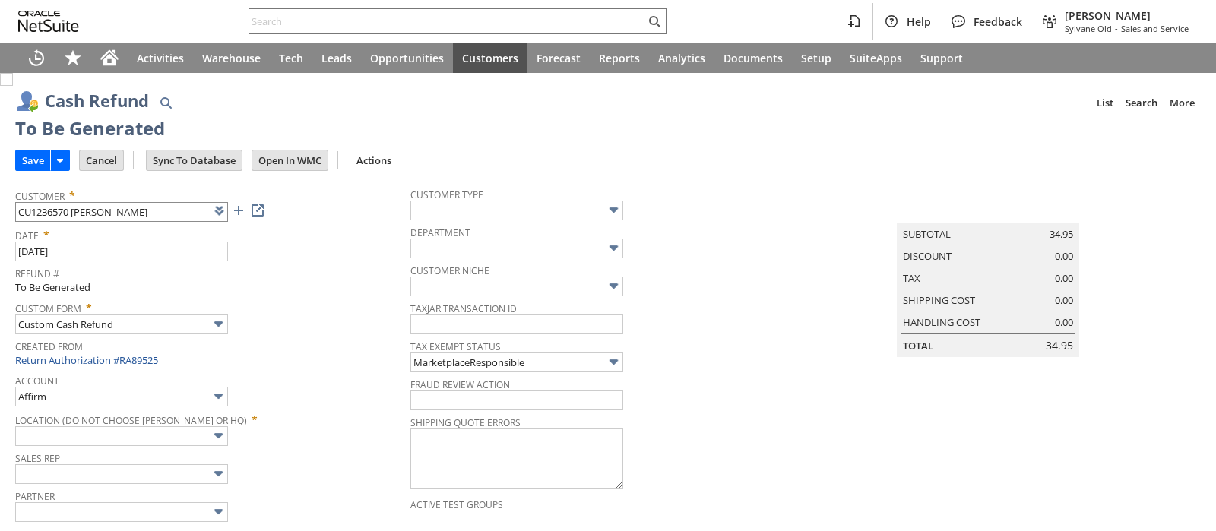
type input "Amazon Undeposited Funds"
type input "Headquarters : Head... : Pending Testing"
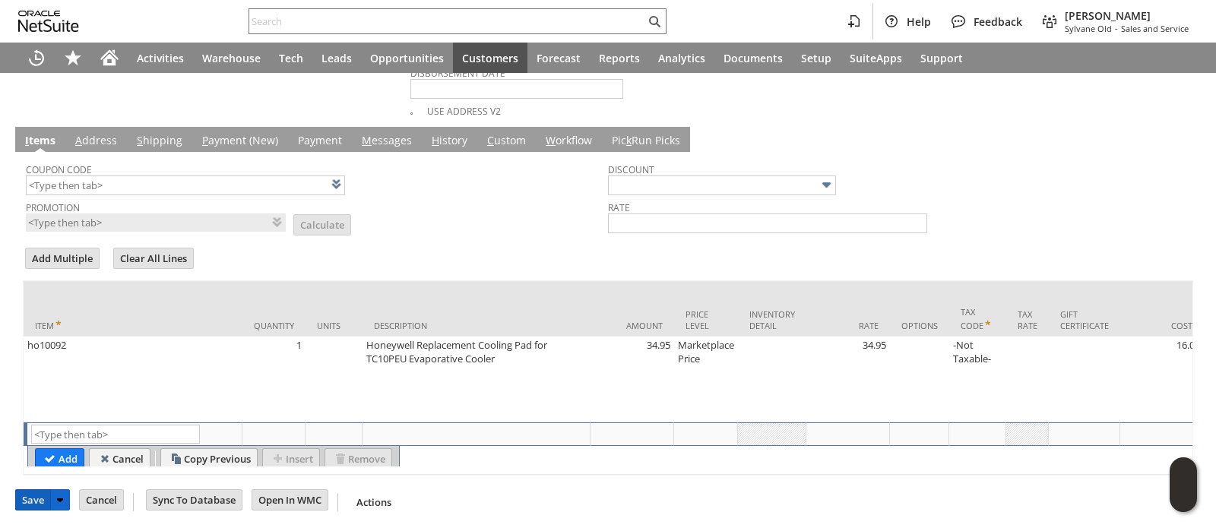
click at [30, 499] on input "Save" at bounding box center [33, 500] width 34 height 20
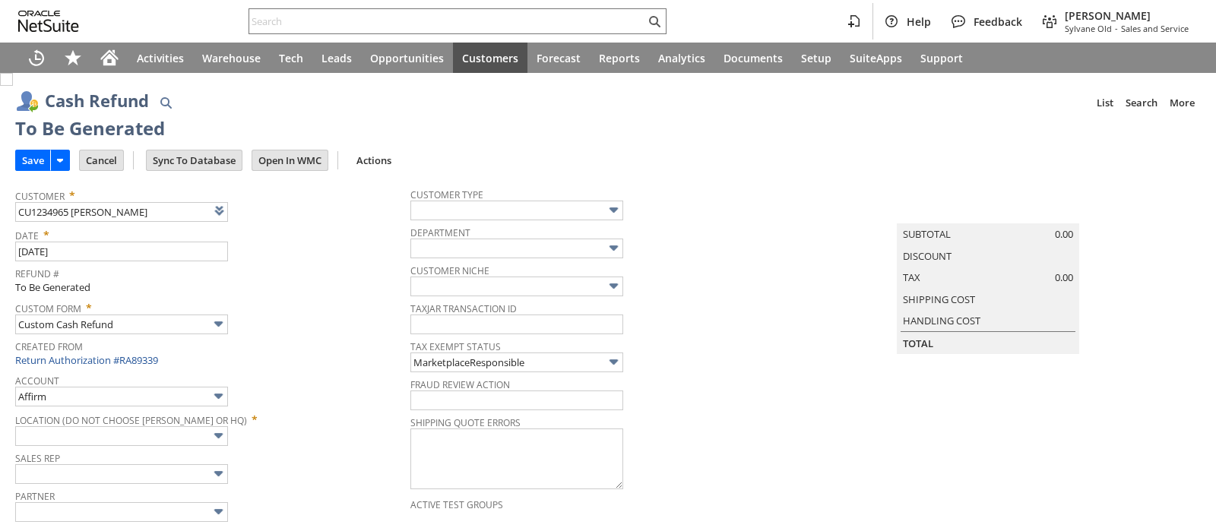
type input "Amazon Undeposited Funds"
type input "Headquarters : Head... : Pending Testing"
type input "Add"
type input "Copy Previous"
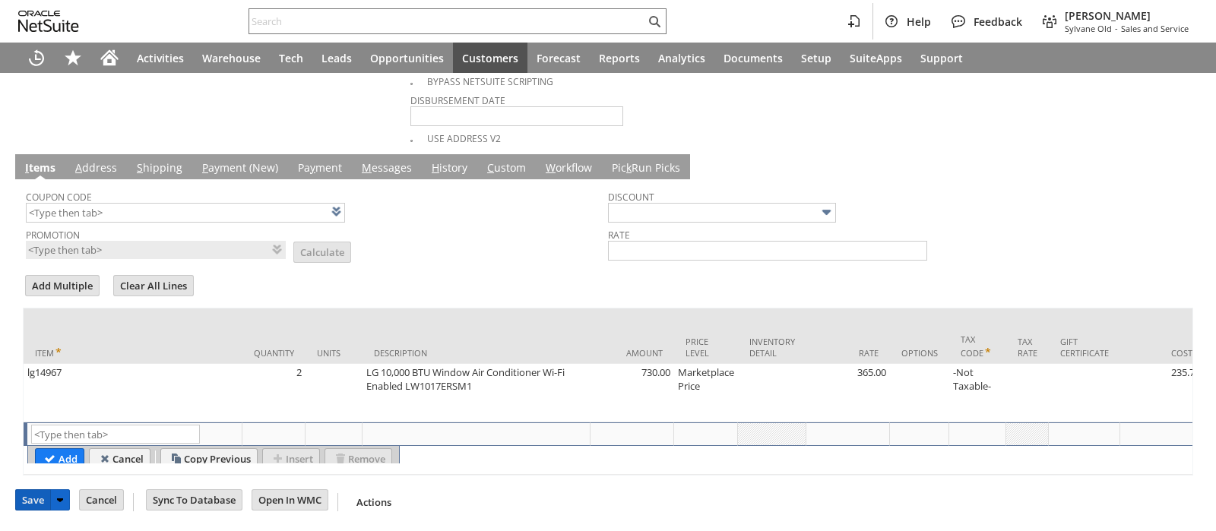
click at [21, 494] on input "Save" at bounding box center [33, 500] width 34 height 20
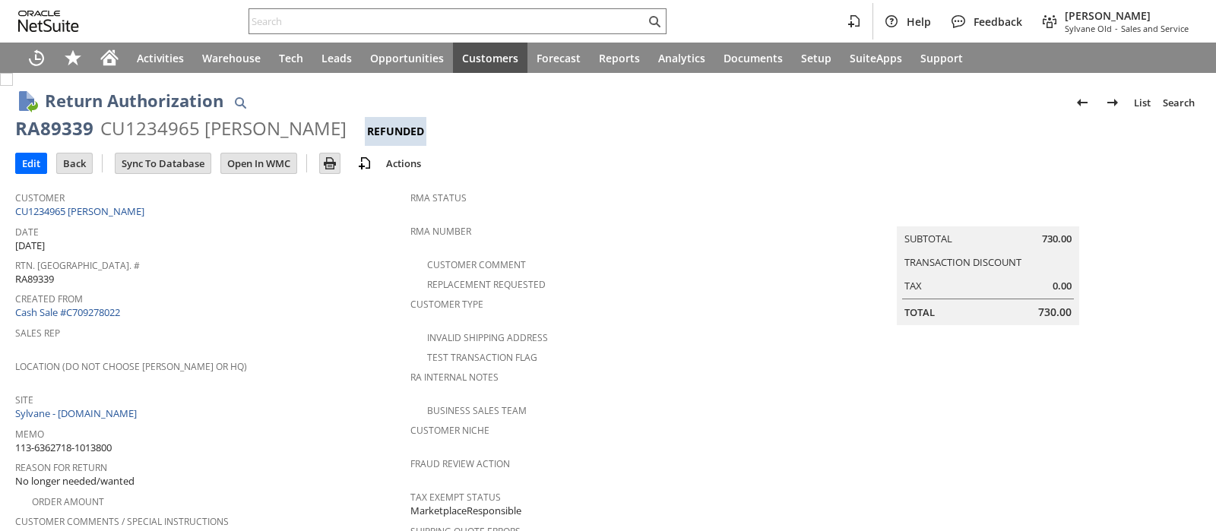
scroll to position [670, 0]
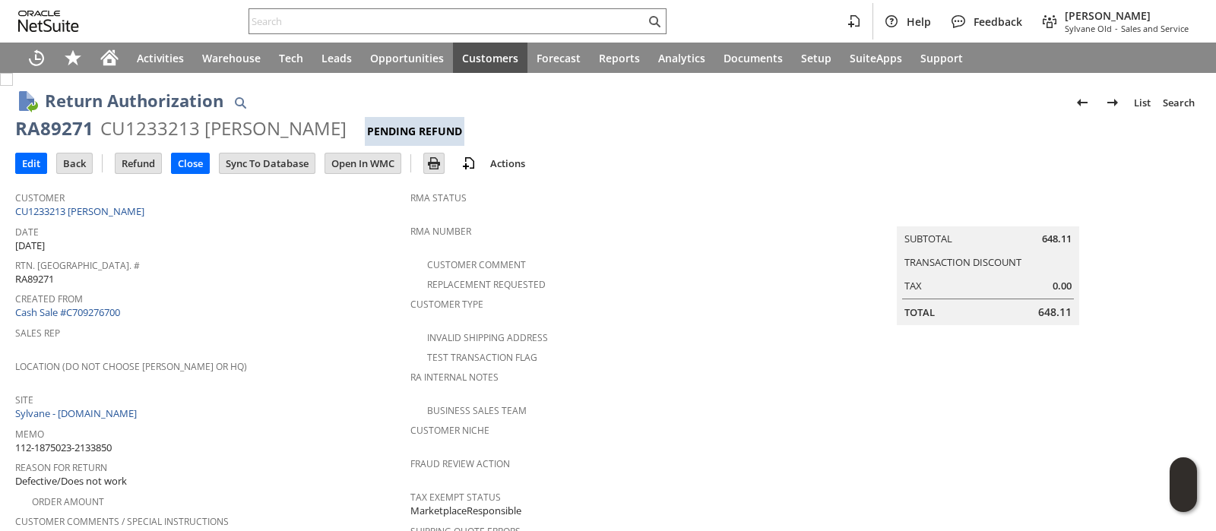
scroll to position [670, 0]
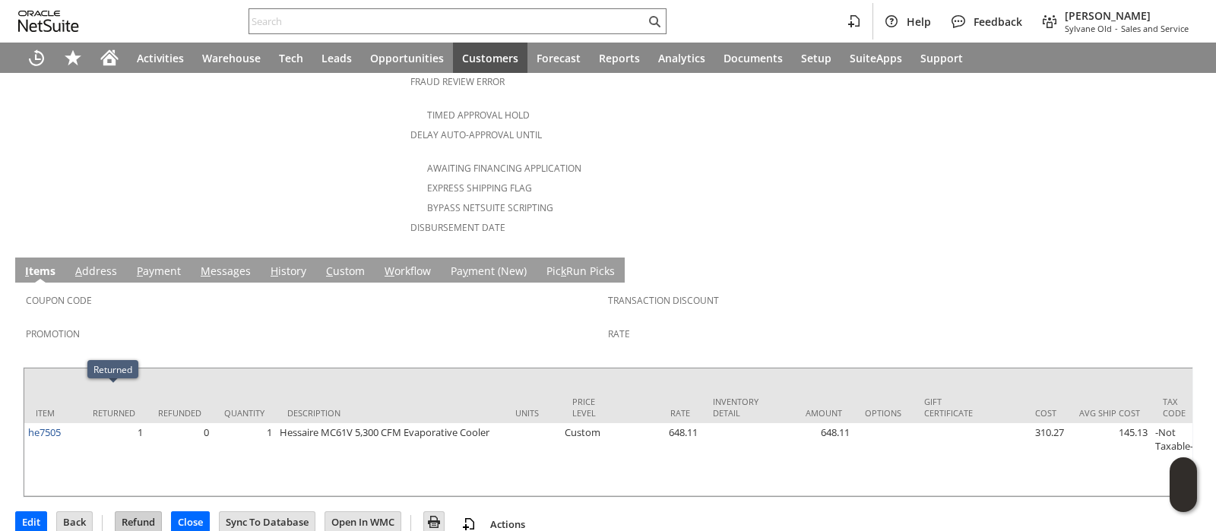
click at [137, 512] on input "Refund" at bounding box center [138, 522] width 46 height 20
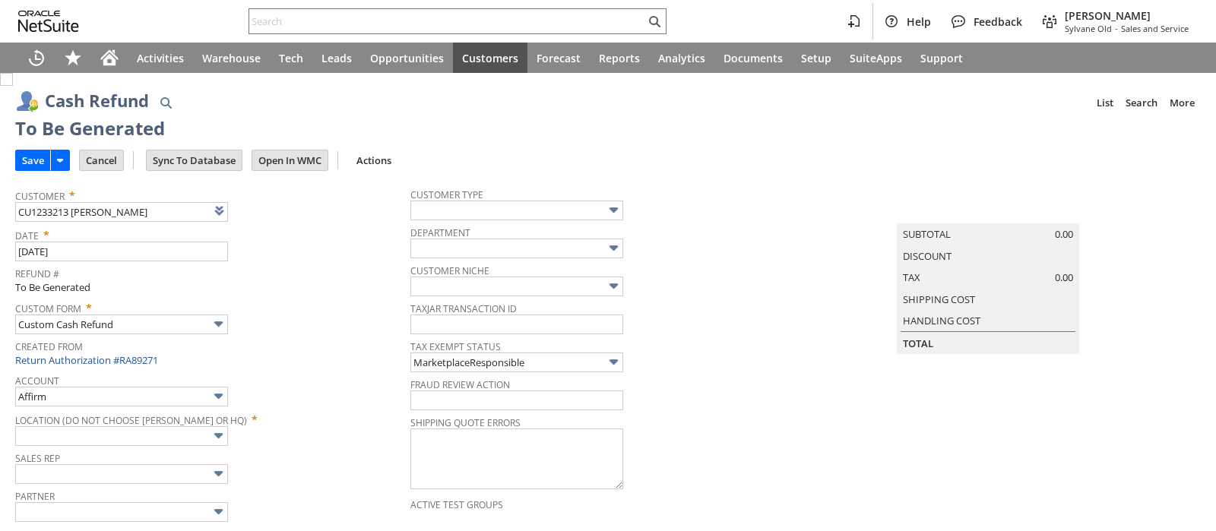
type input "Amazon Undeposited Funds"
type input "Headquarters : Head... : Pending Testing"
type input "Add"
type input "Copy Previous"
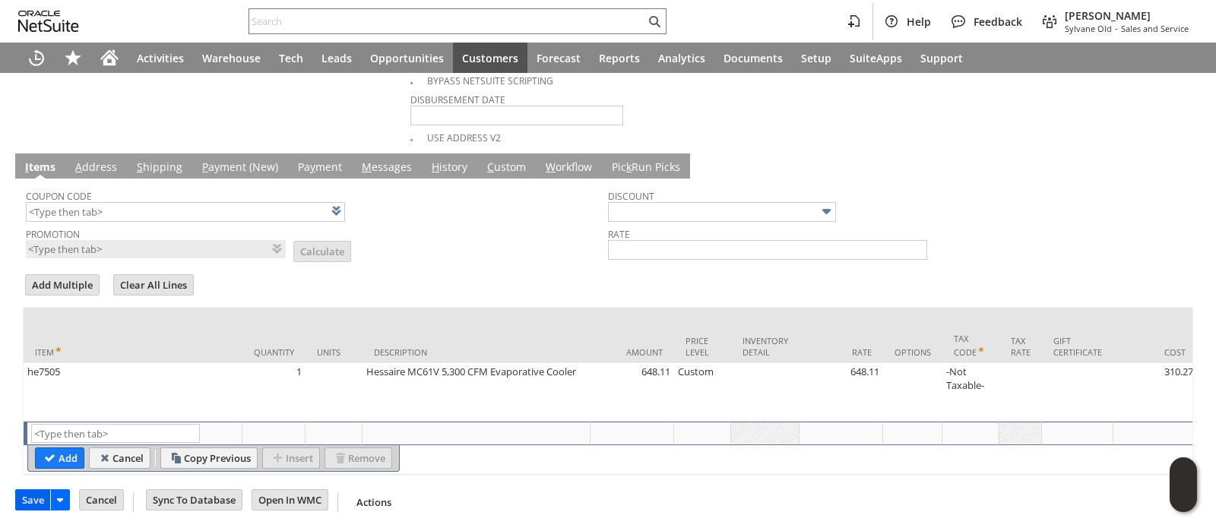
click at [30, 494] on input "Save" at bounding box center [33, 500] width 34 height 20
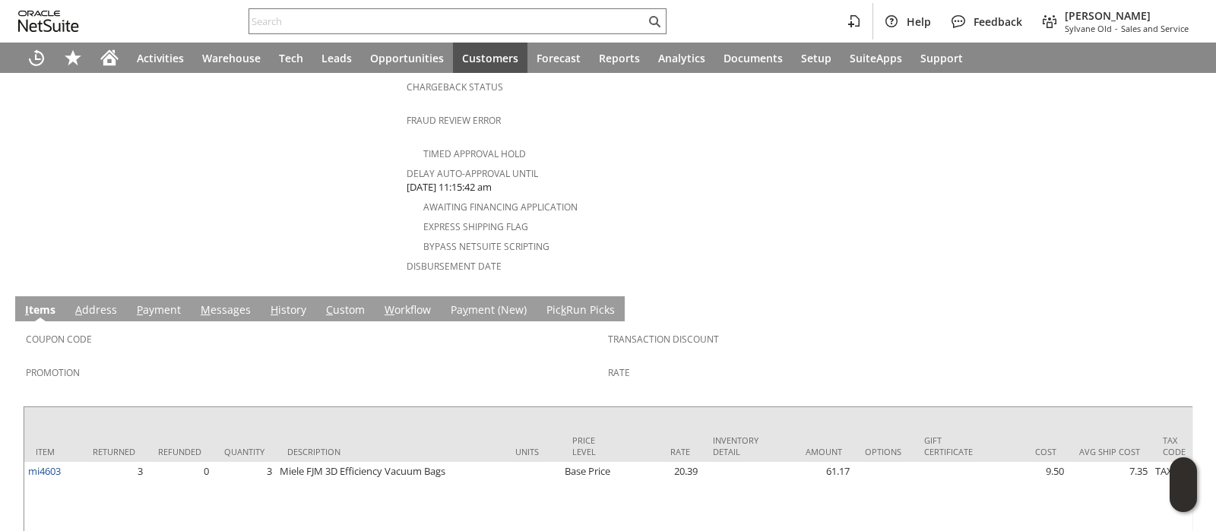
scroll to position [684, 0]
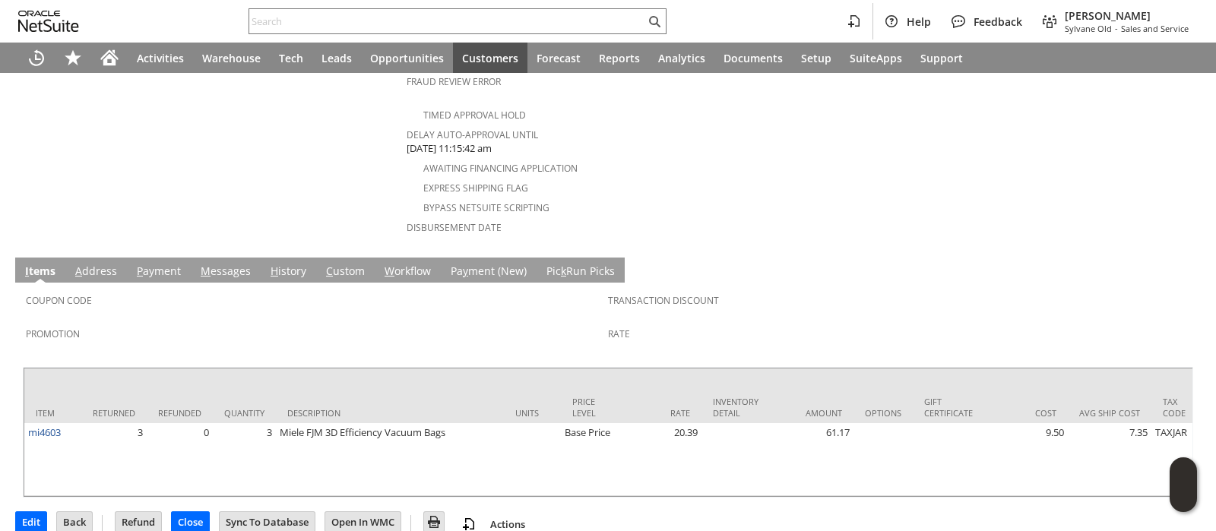
click at [274, 264] on link "H istory" at bounding box center [288, 272] width 43 height 17
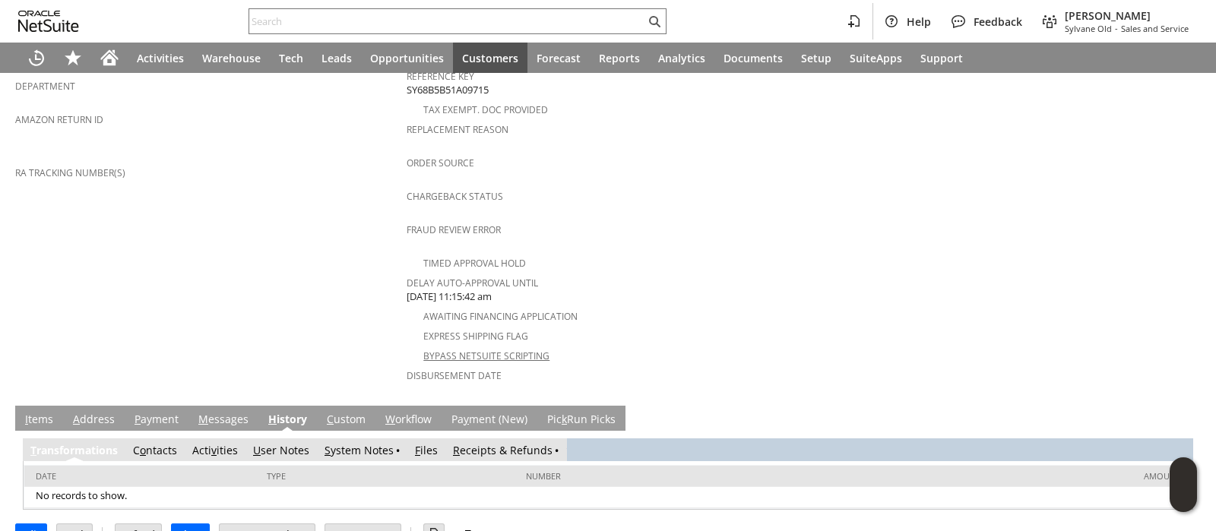
scroll to position [0, 0]
click at [375, 443] on link "S ystem Notes" at bounding box center [358, 450] width 69 height 14
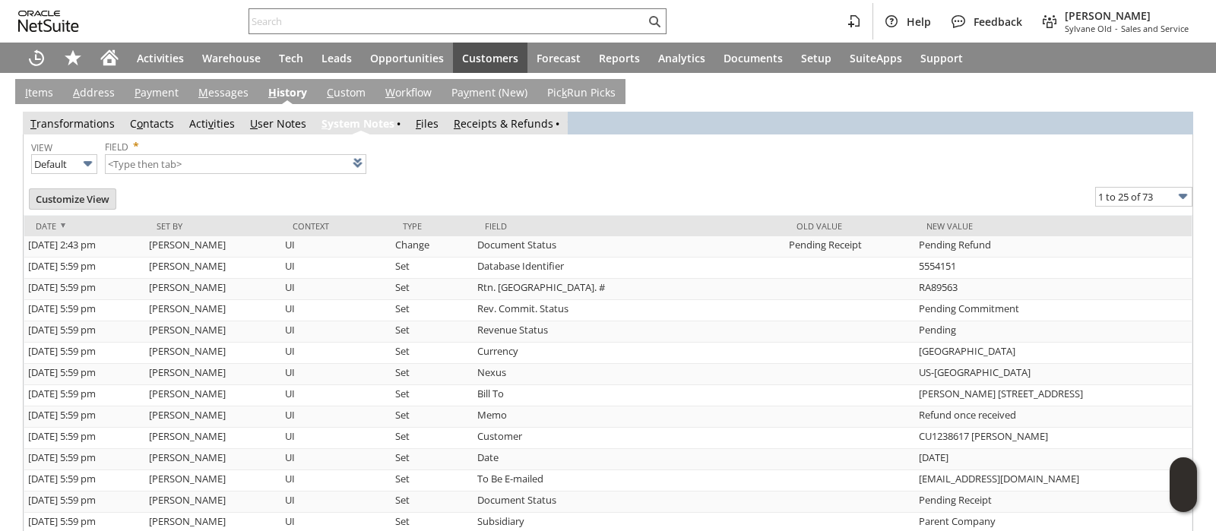
scroll to position [836, 0]
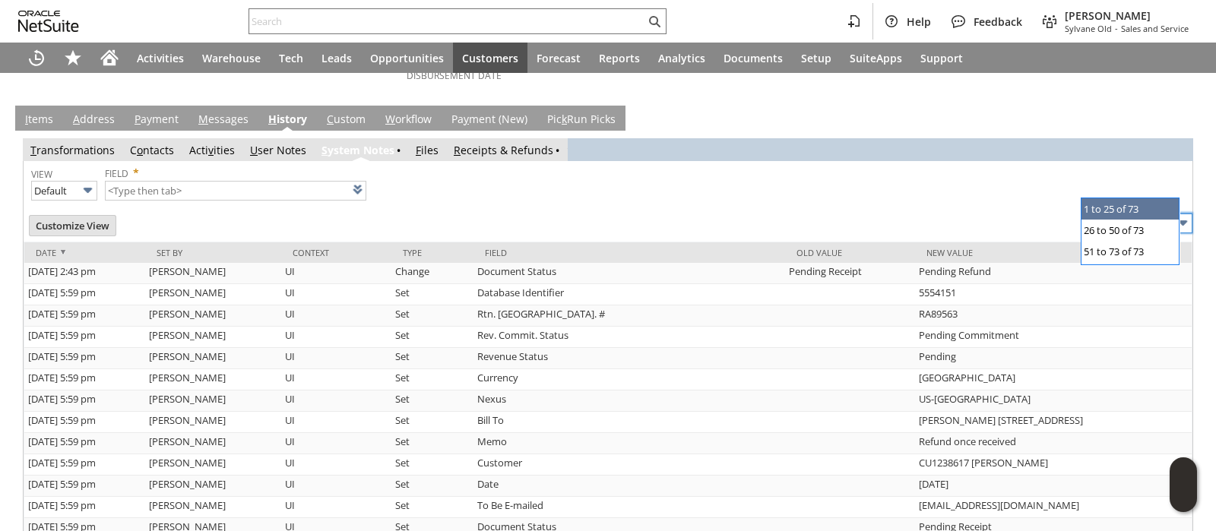
click at [1143, 214] on input "1 to 25 of 73" at bounding box center [1143, 224] width 97 height 20
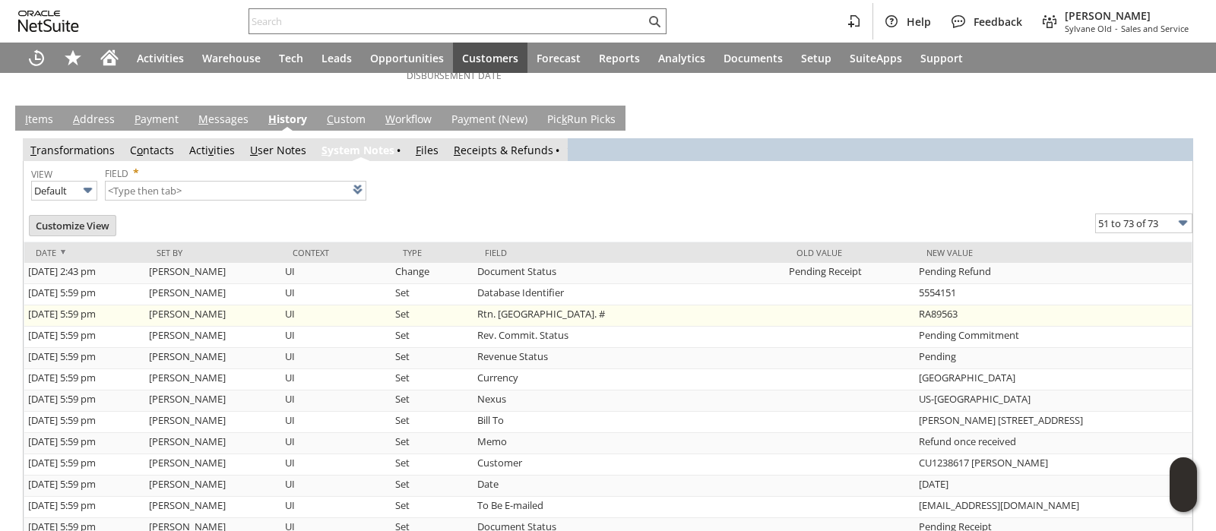
type input "51 to 73 of 73"
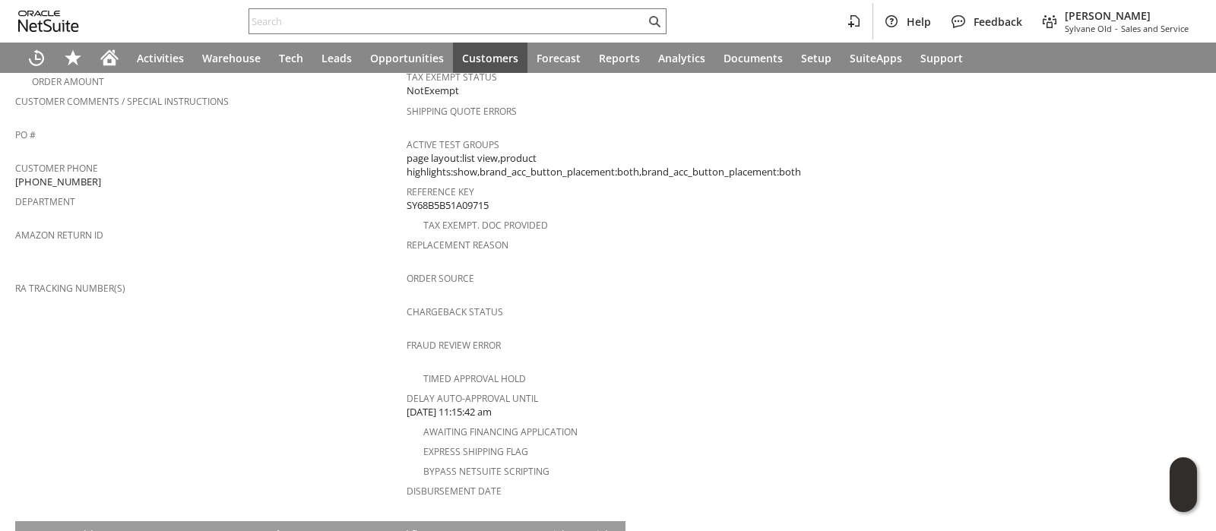
scroll to position [0, 0]
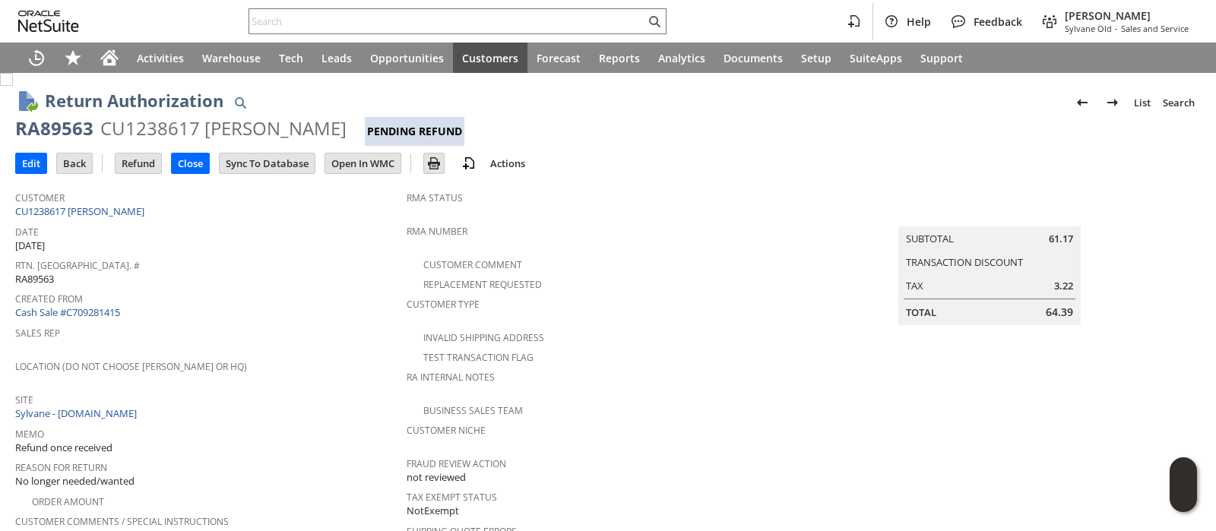
click at [54, 128] on div "RA89563" at bounding box center [54, 128] width 78 height 24
copy div "RA89563"
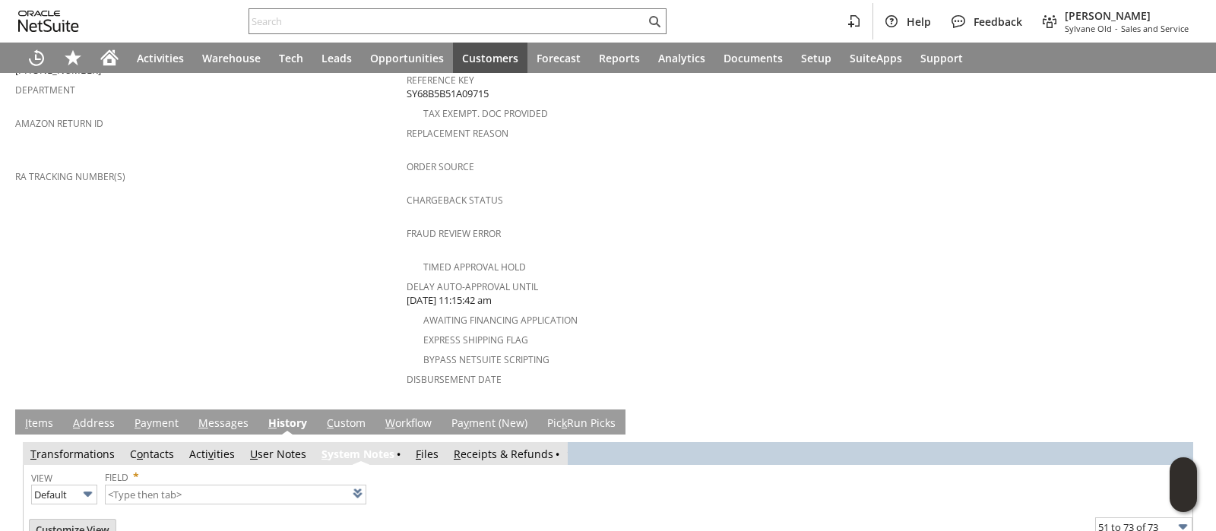
scroll to position [475, 0]
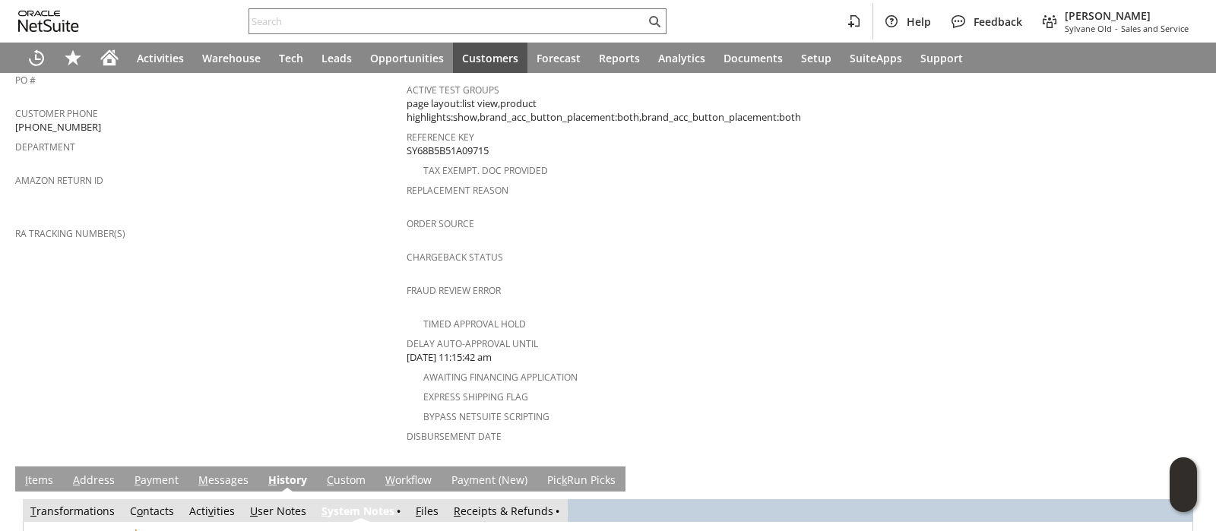
click at [41, 473] on link "I tems" at bounding box center [39, 481] width 36 height 17
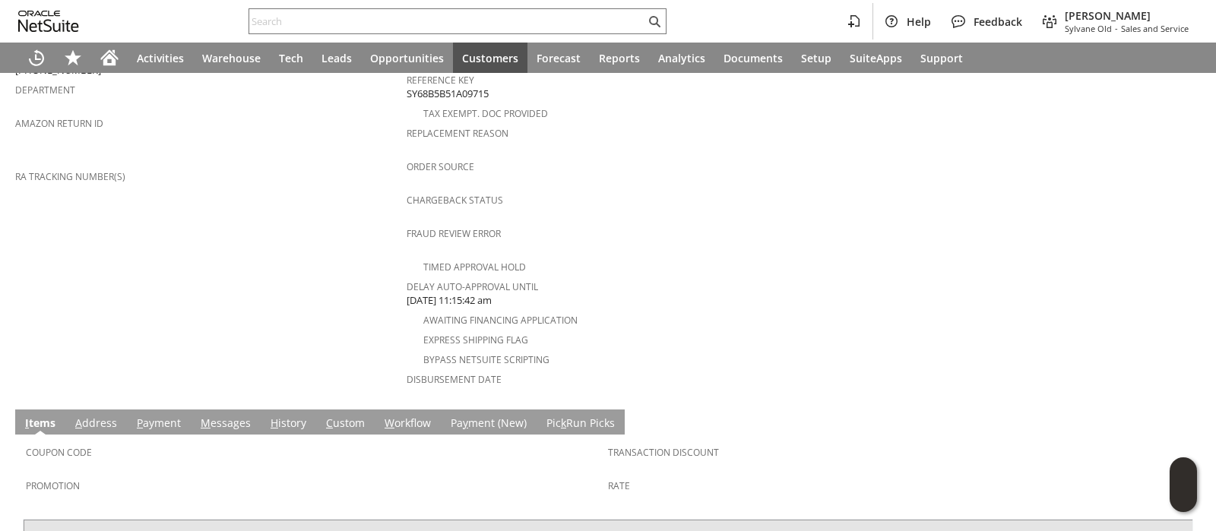
scroll to position [589, 0]
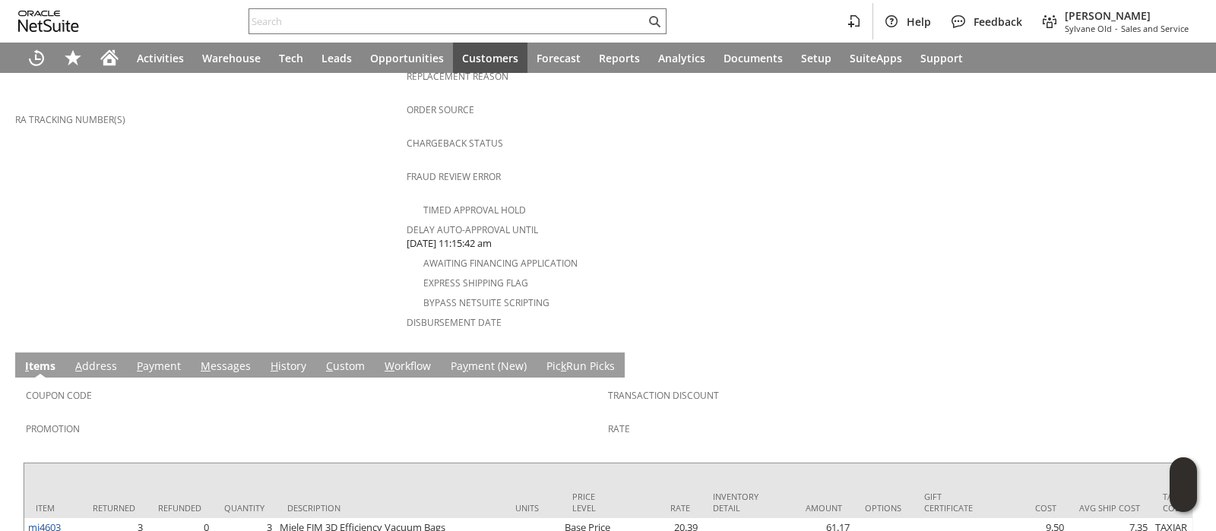
click at [152, 359] on link "P ayment" at bounding box center [159, 367] width 52 height 17
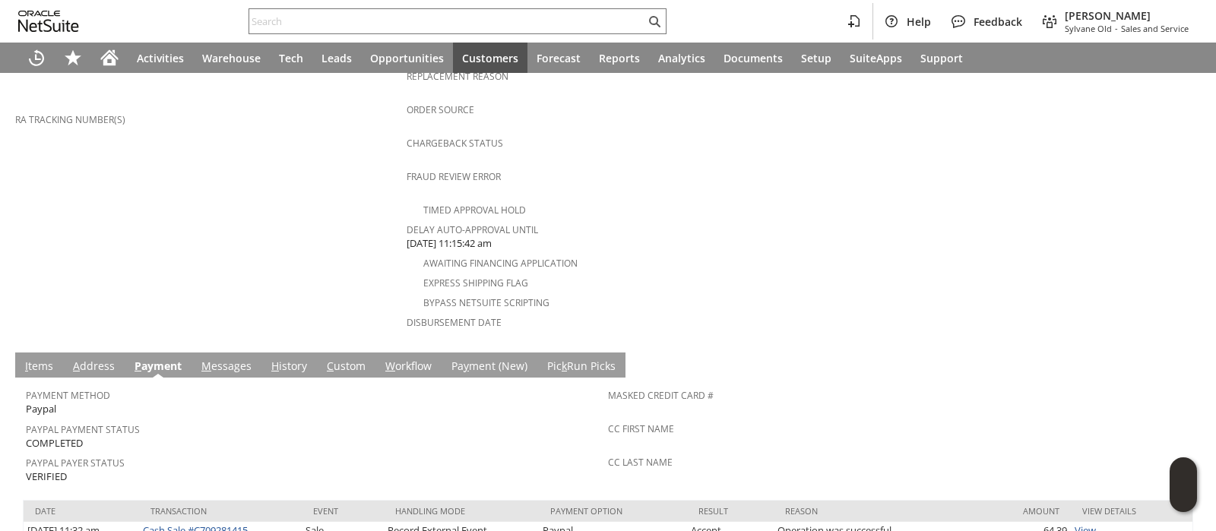
click at [217, 359] on link "M essages" at bounding box center [227, 367] width 58 height 17
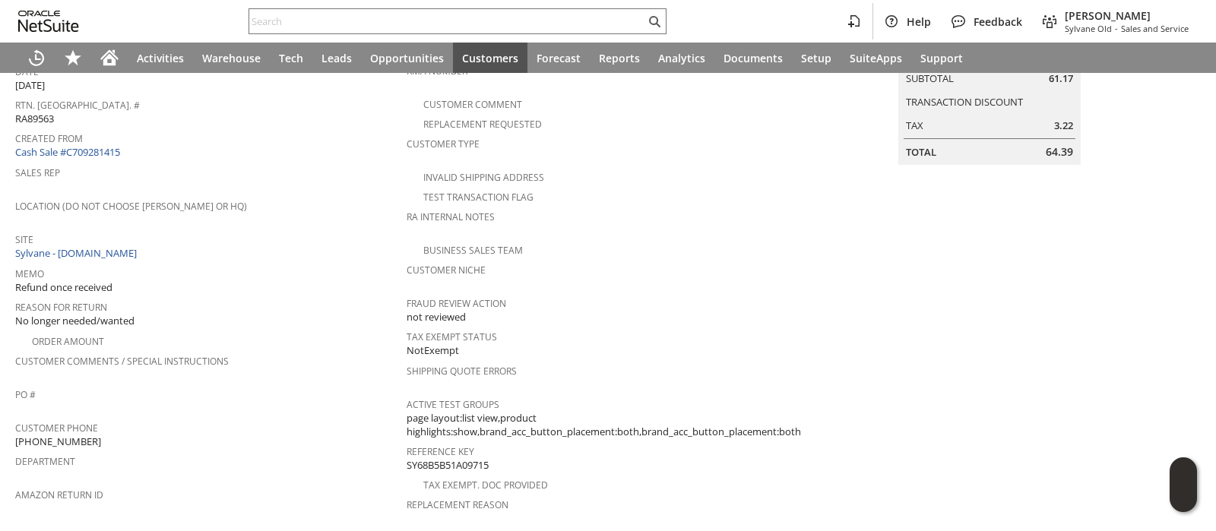
scroll to position [0, 0]
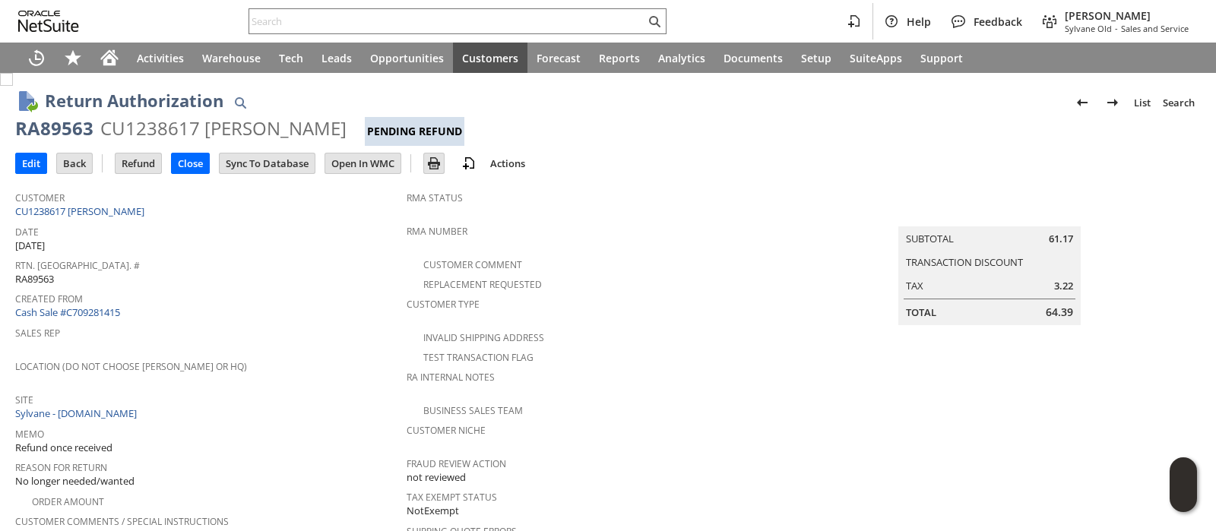
click at [1046, 310] on span "64.39" at bounding box center [1059, 312] width 27 height 15
copy span "64.39"
click at [132, 169] on input "Refund" at bounding box center [138, 163] width 46 height 20
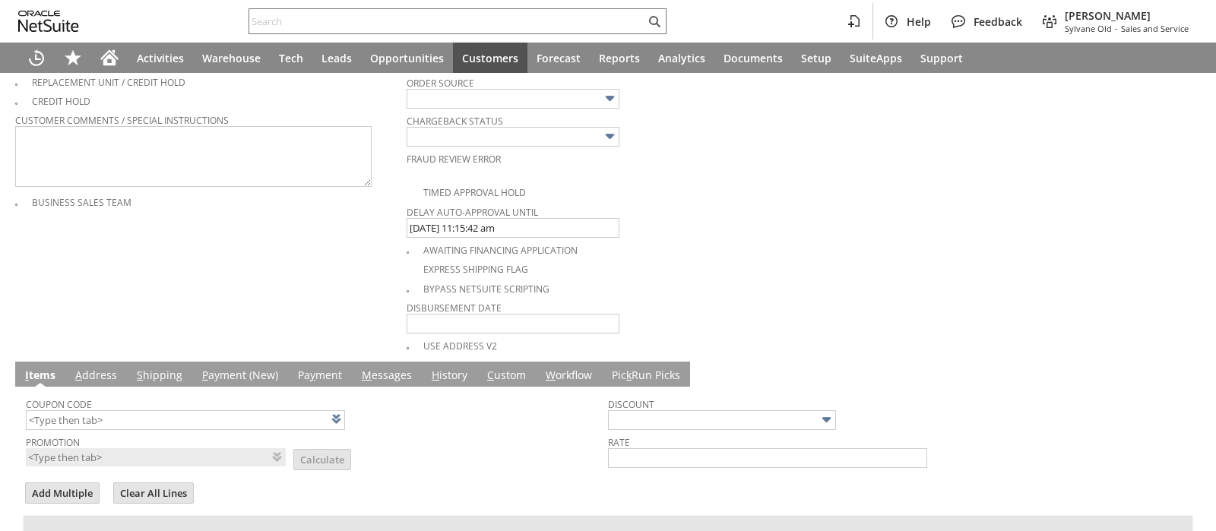
type input "Paypal Account"
type input "Headquarters : Head... : Pending Testing"
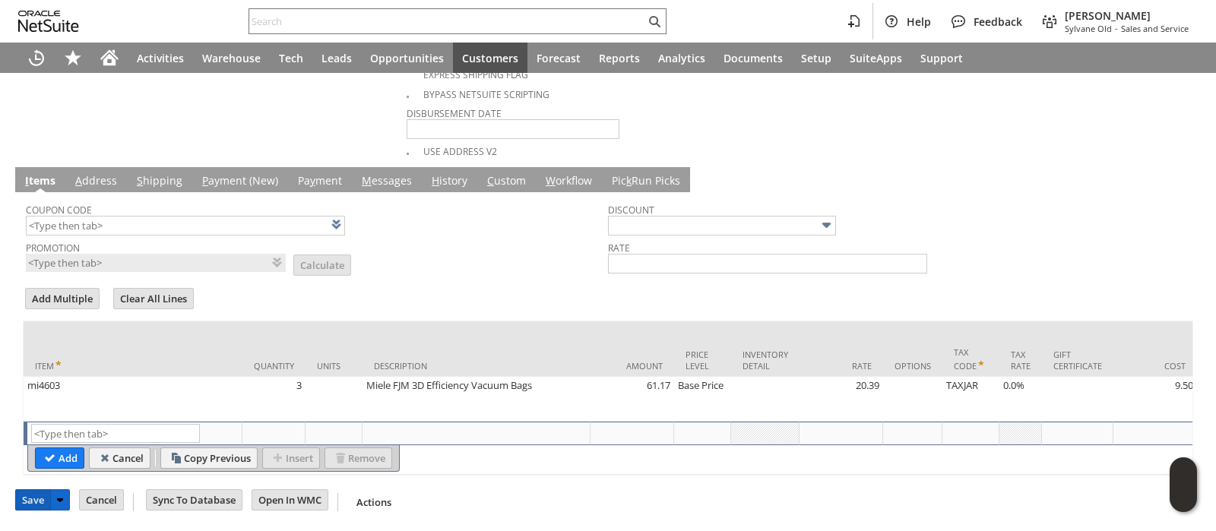
click at [33, 500] on input "Save" at bounding box center [33, 500] width 34 height 20
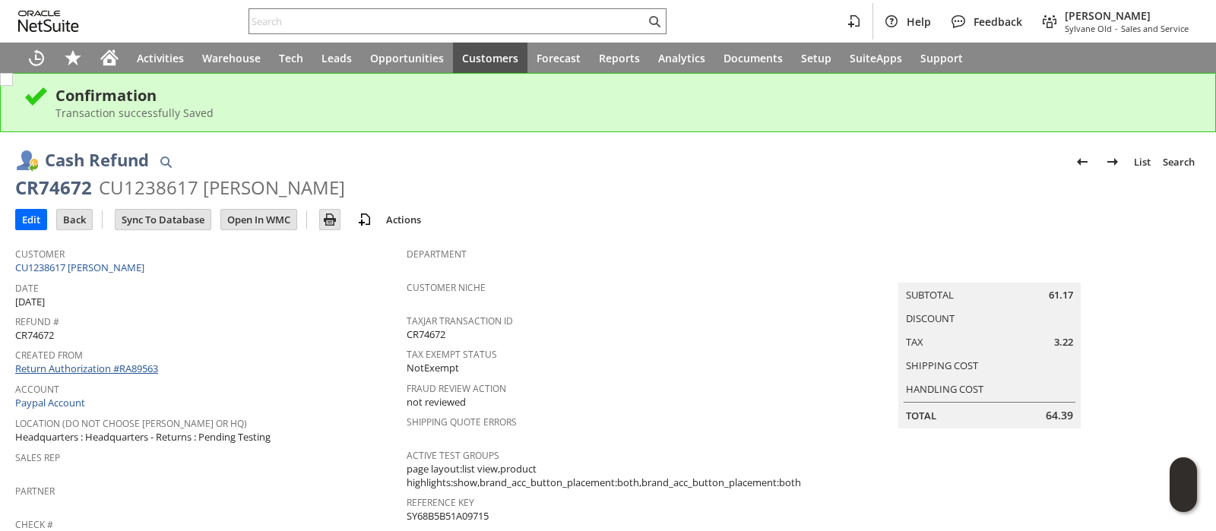
click at [129, 363] on link "Return Authorization #RA89563" at bounding box center [86, 369] width 143 height 14
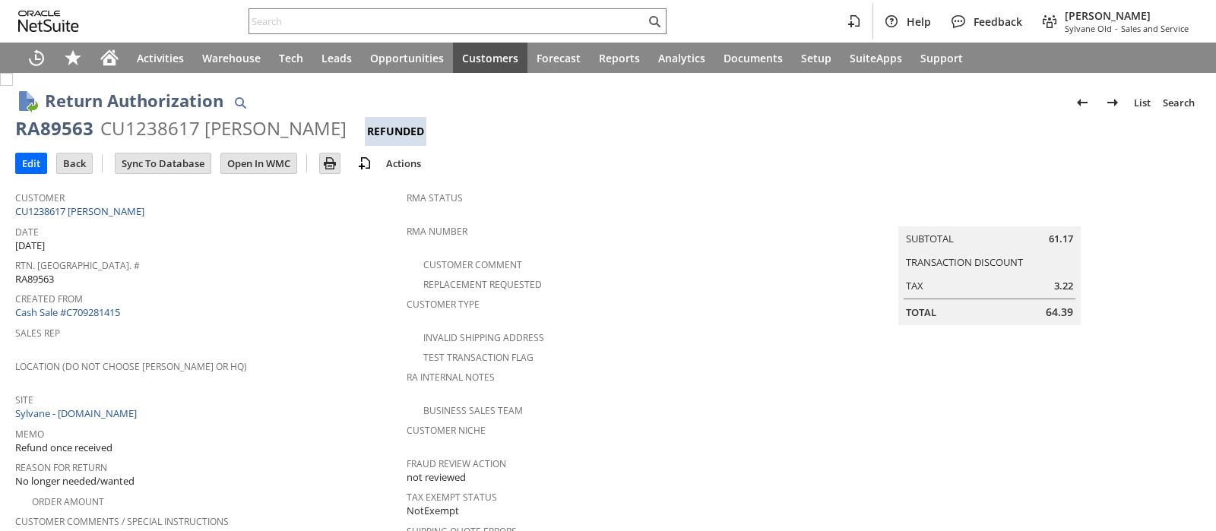
scroll to position [684, 0]
